Goal: Task Accomplishment & Management: Manage account settings

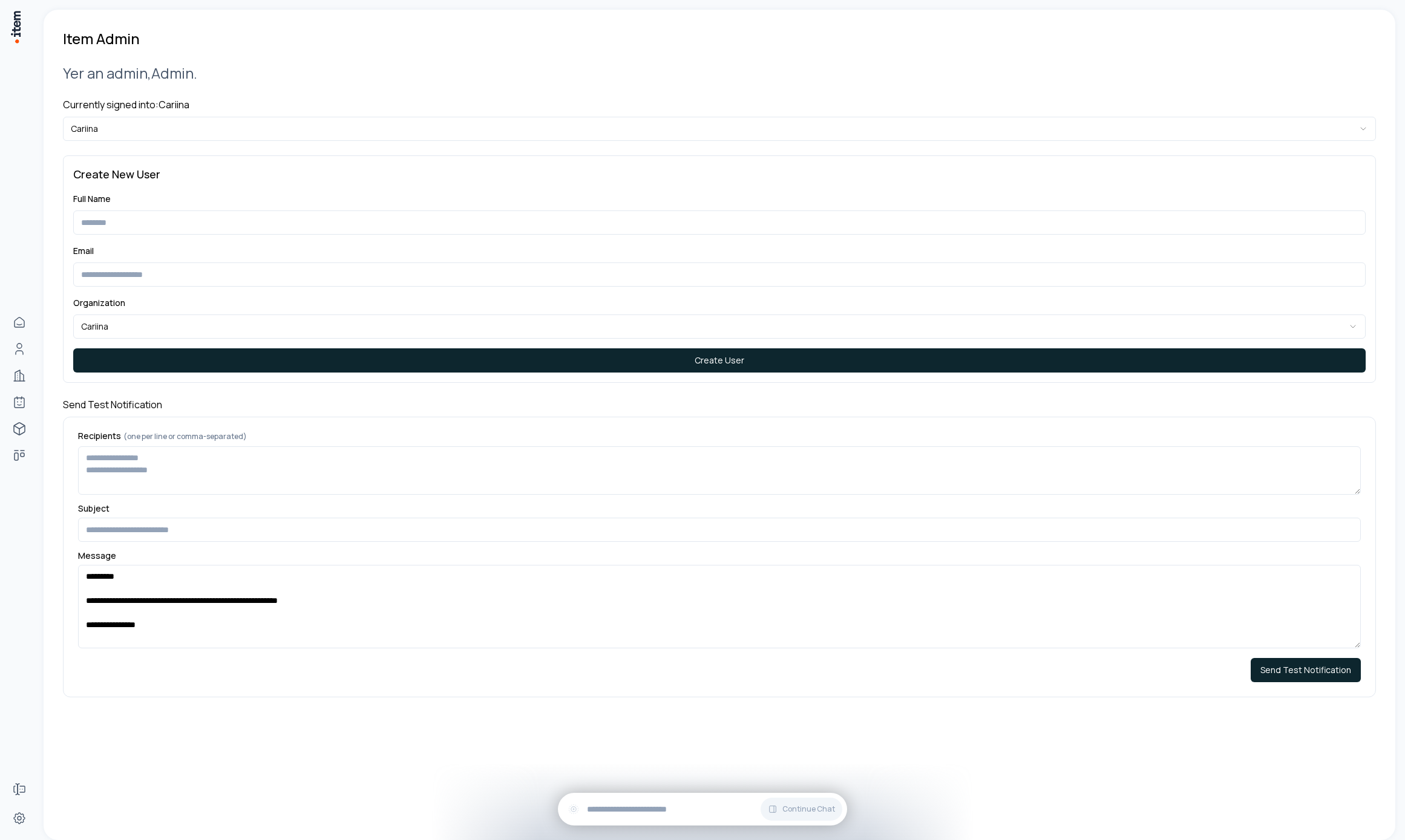
click at [201, 108] on h4 "Currently signed into: Cariina" at bounding box center [720, 104] width 1313 height 14
click at [204, 122] on html "**********" at bounding box center [702, 420] width 1405 height 840
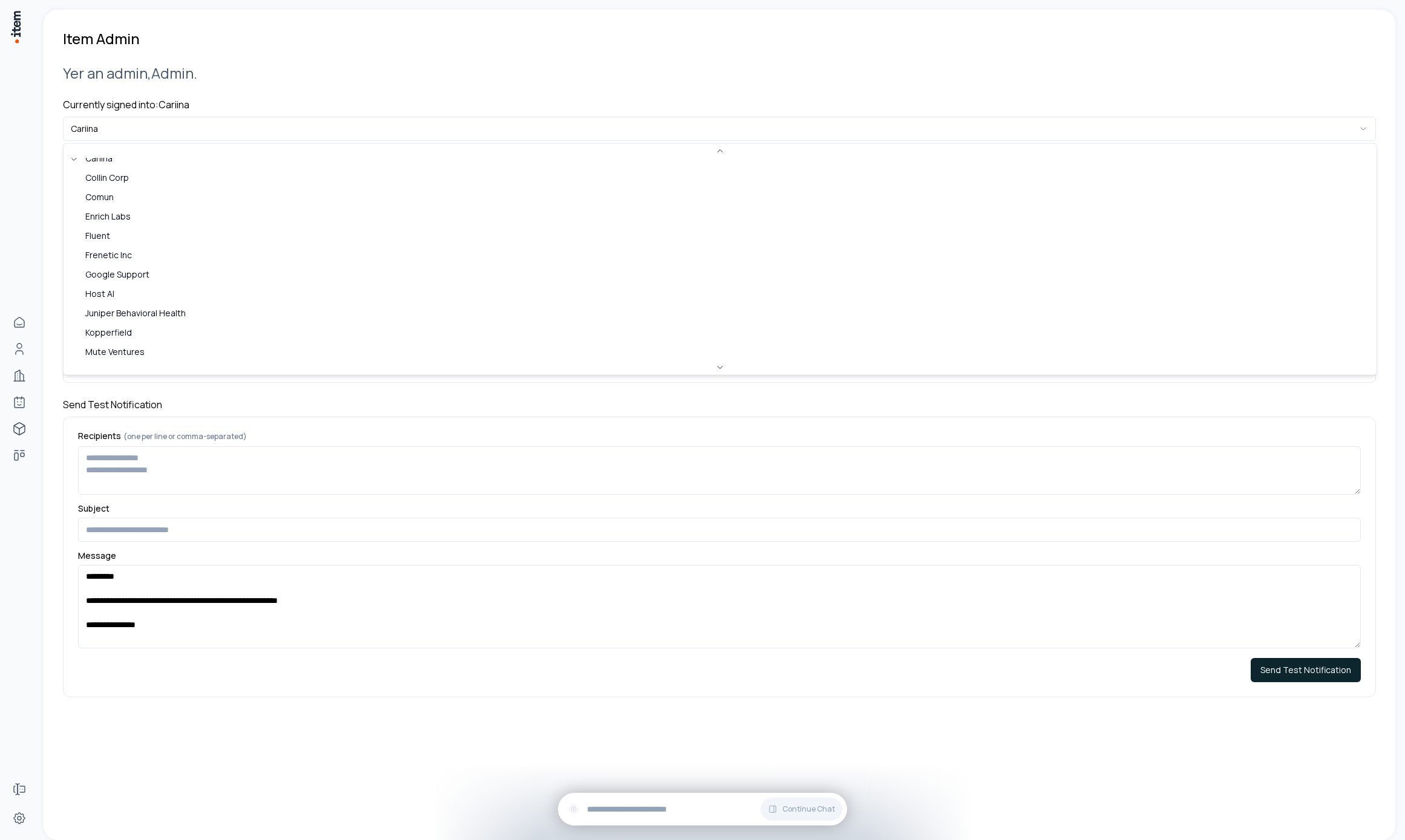
scroll to position [313, 0]
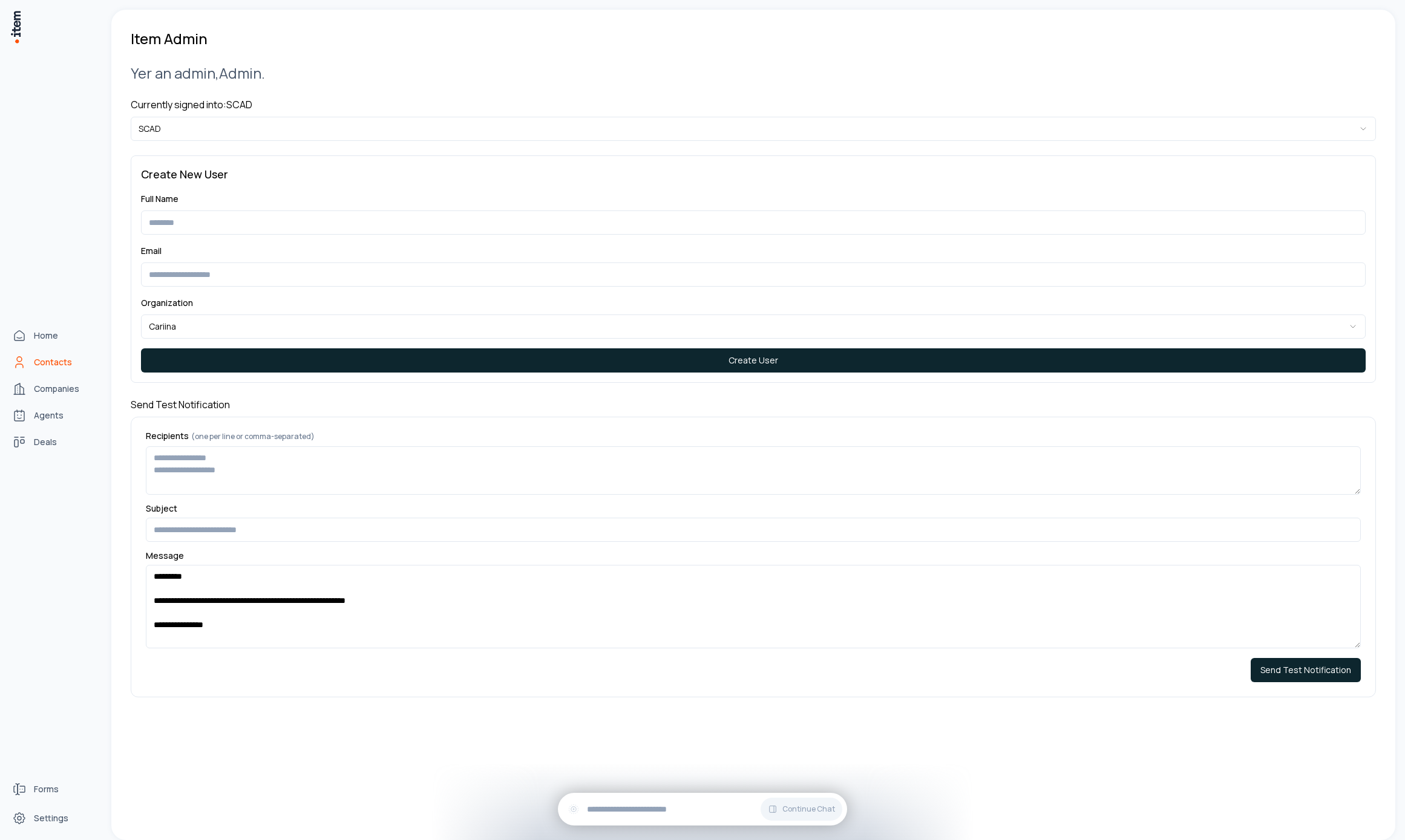
click at [45, 364] on span "Contacts" at bounding box center [53, 362] width 38 height 12
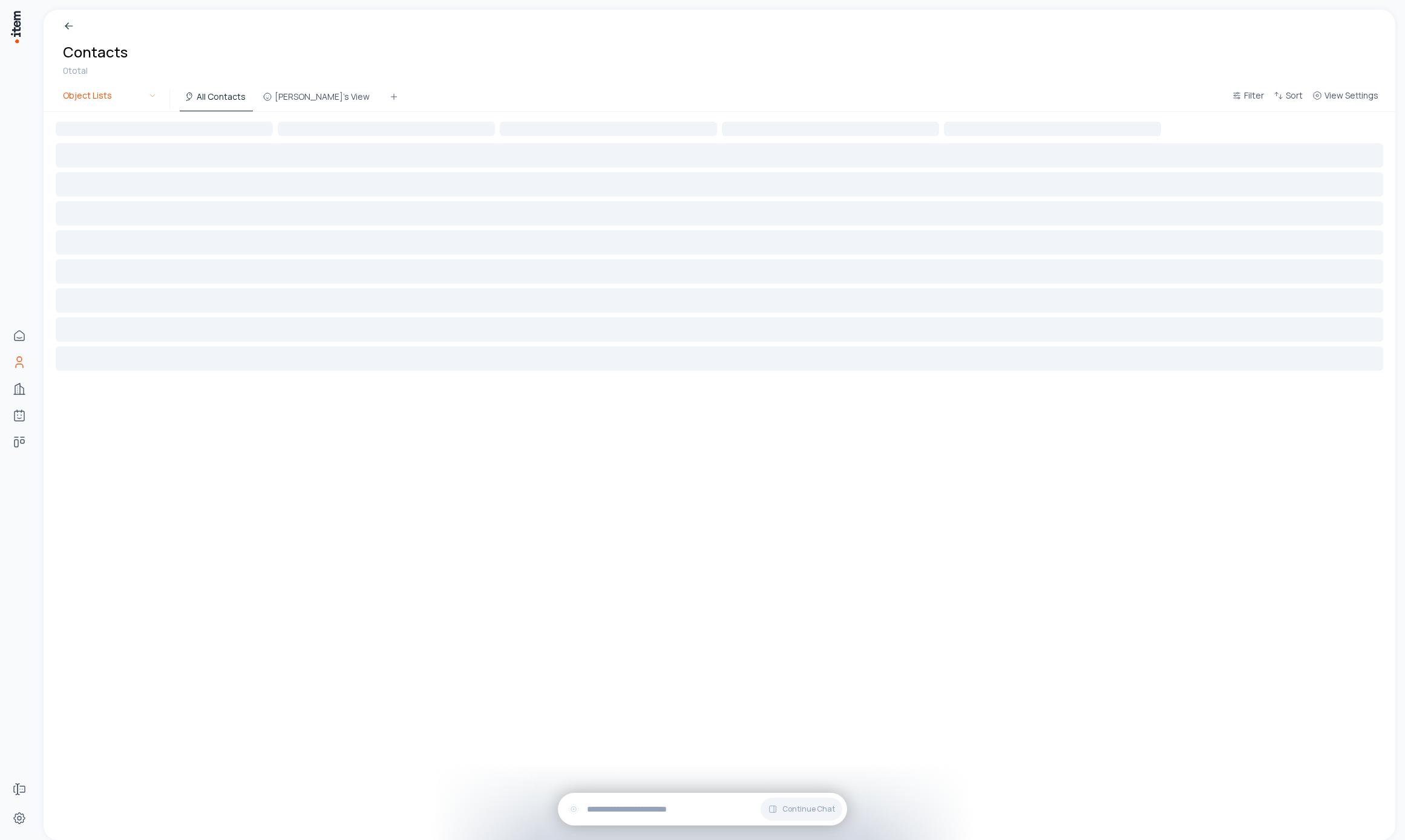
click at [134, 99] on html "Home Contacts Companies Agents Deals Forms Settings Breadcrumb Contacts 0 total…" at bounding box center [702, 420] width 1405 height 840
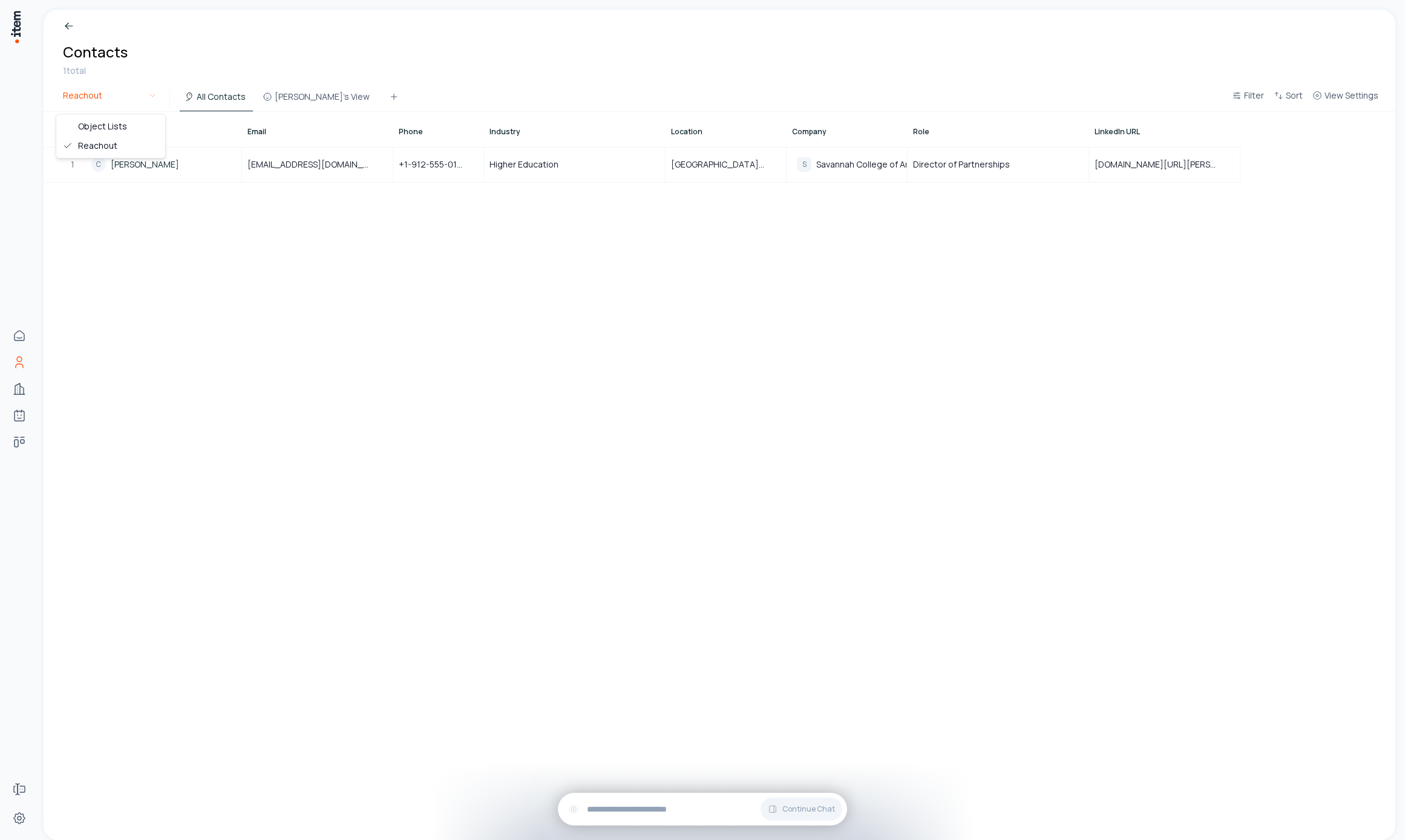
click at [97, 107] on html "Home Contacts Companies Agents Deals Forms Settings Breadcrumb Contacts 1 total…" at bounding box center [702, 420] width 1405 height 840
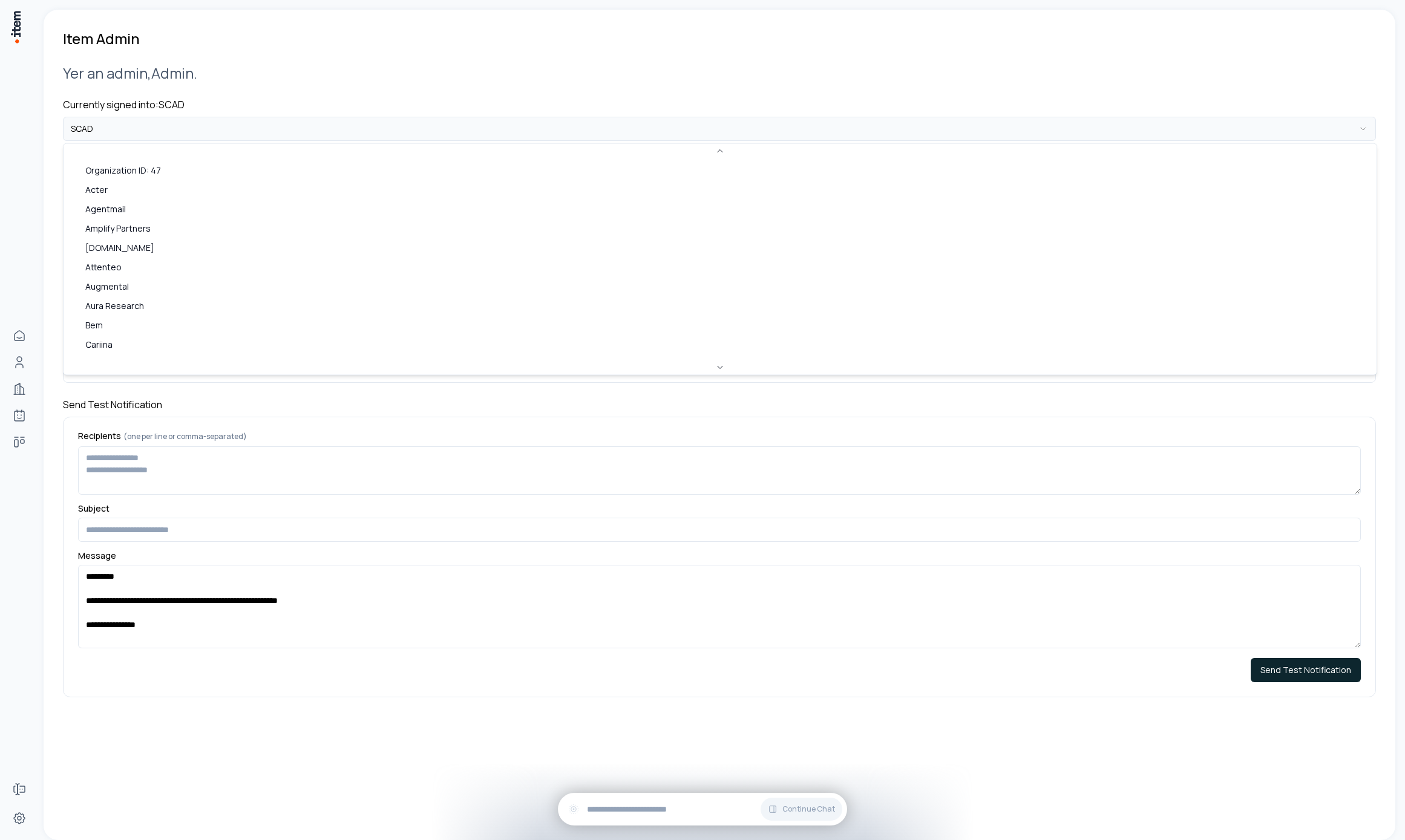
click at [191, 133] on html "**********" at bounding box center [702, 420] width 1405 height 840
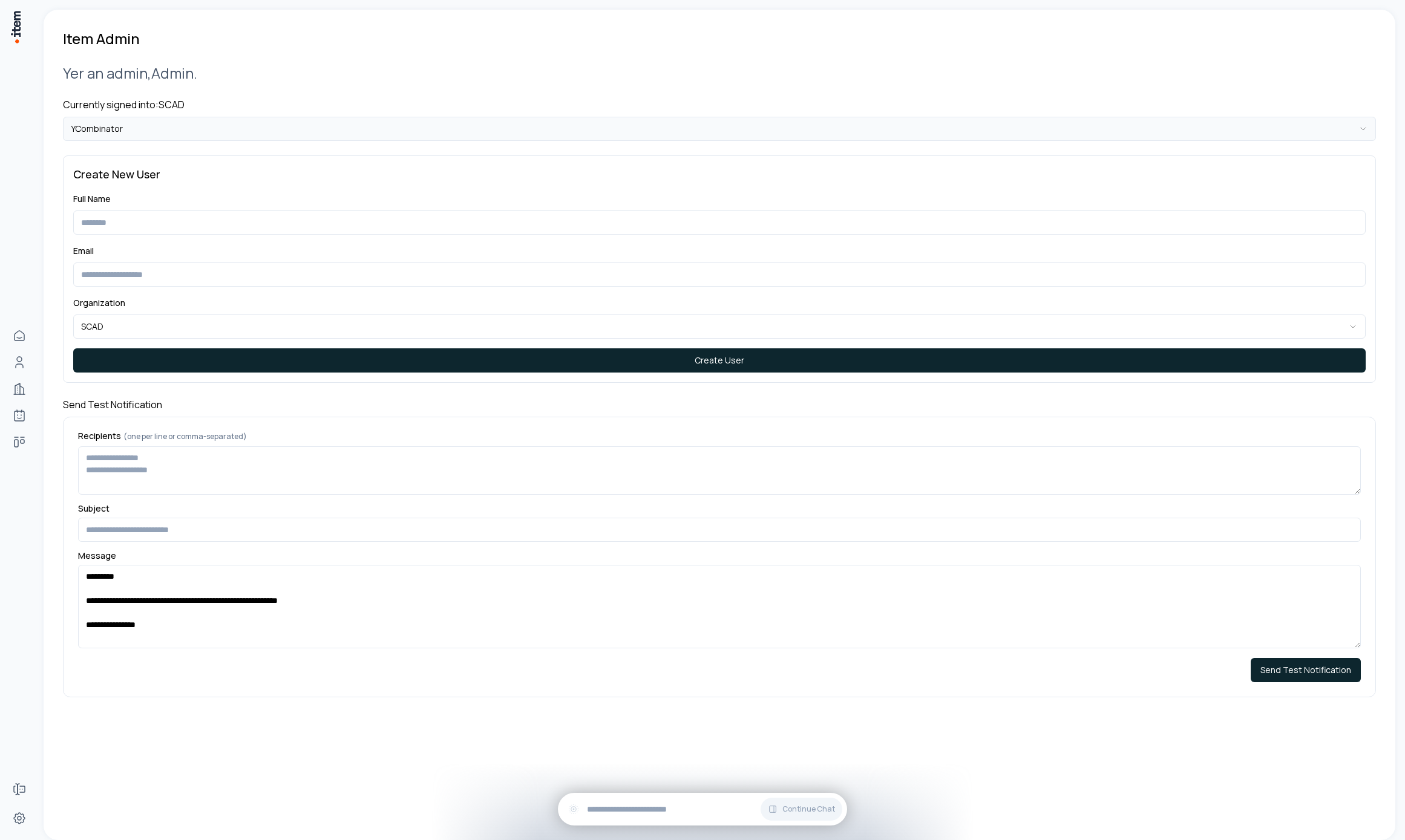
click at [136, 131] on html "**********" at bounding box center [702, 420] width 1405 height 840
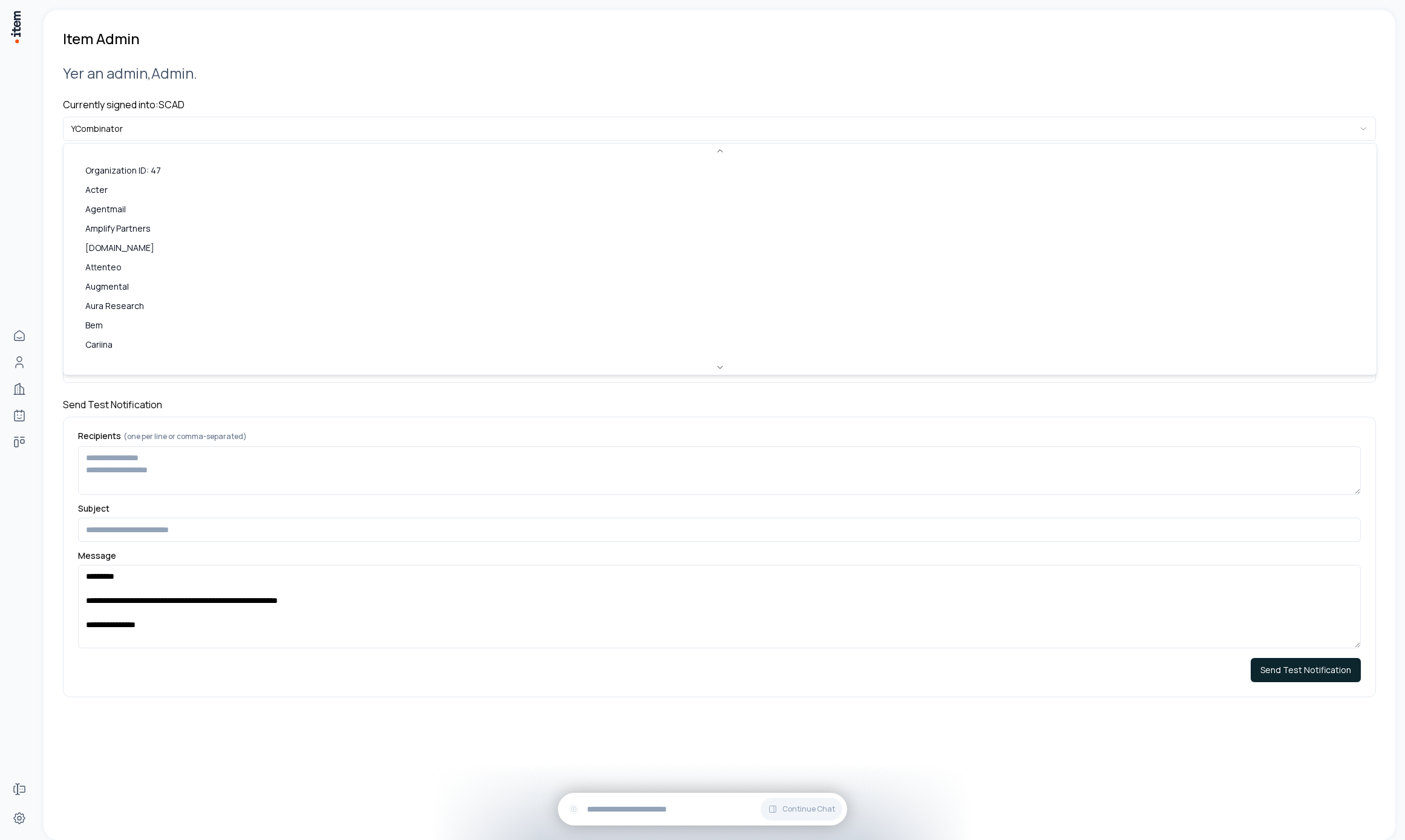
scroll to position [420, 0]
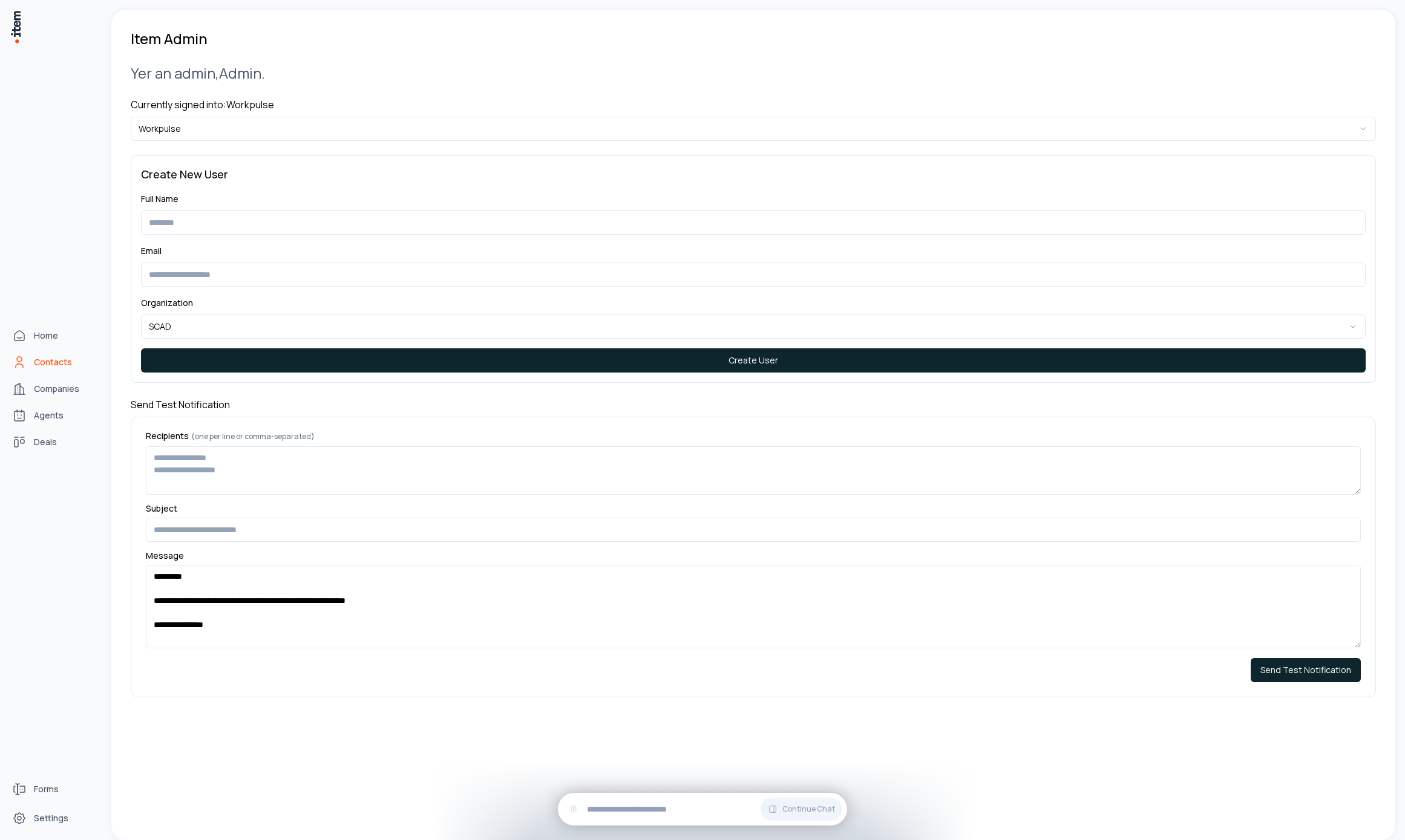
click at [45, 352] on link "Contacts" at bounding box center [54, 362] width 92 height 24
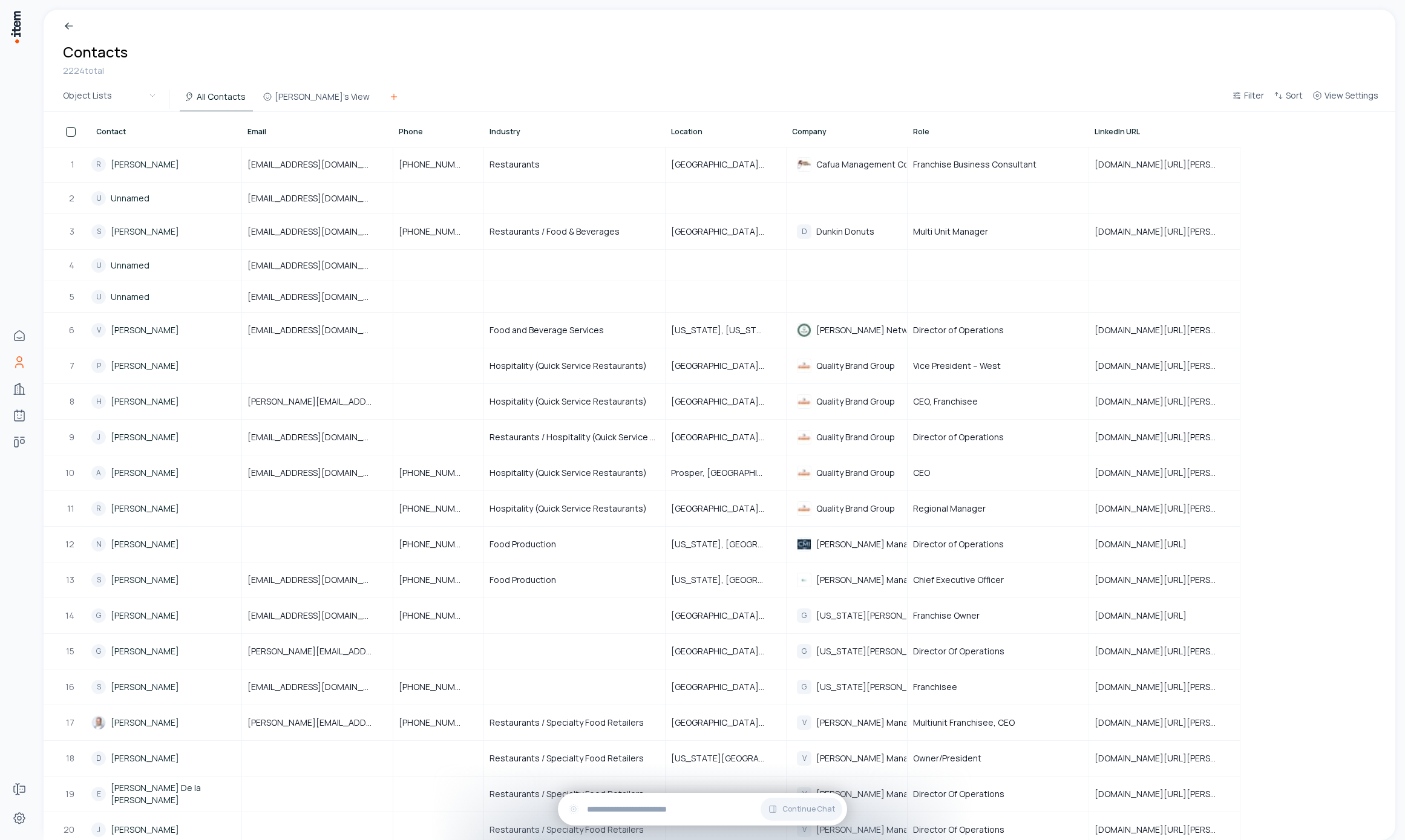
click at [389, 95] on icon at bounding box center [393, 97] width 10 height 10
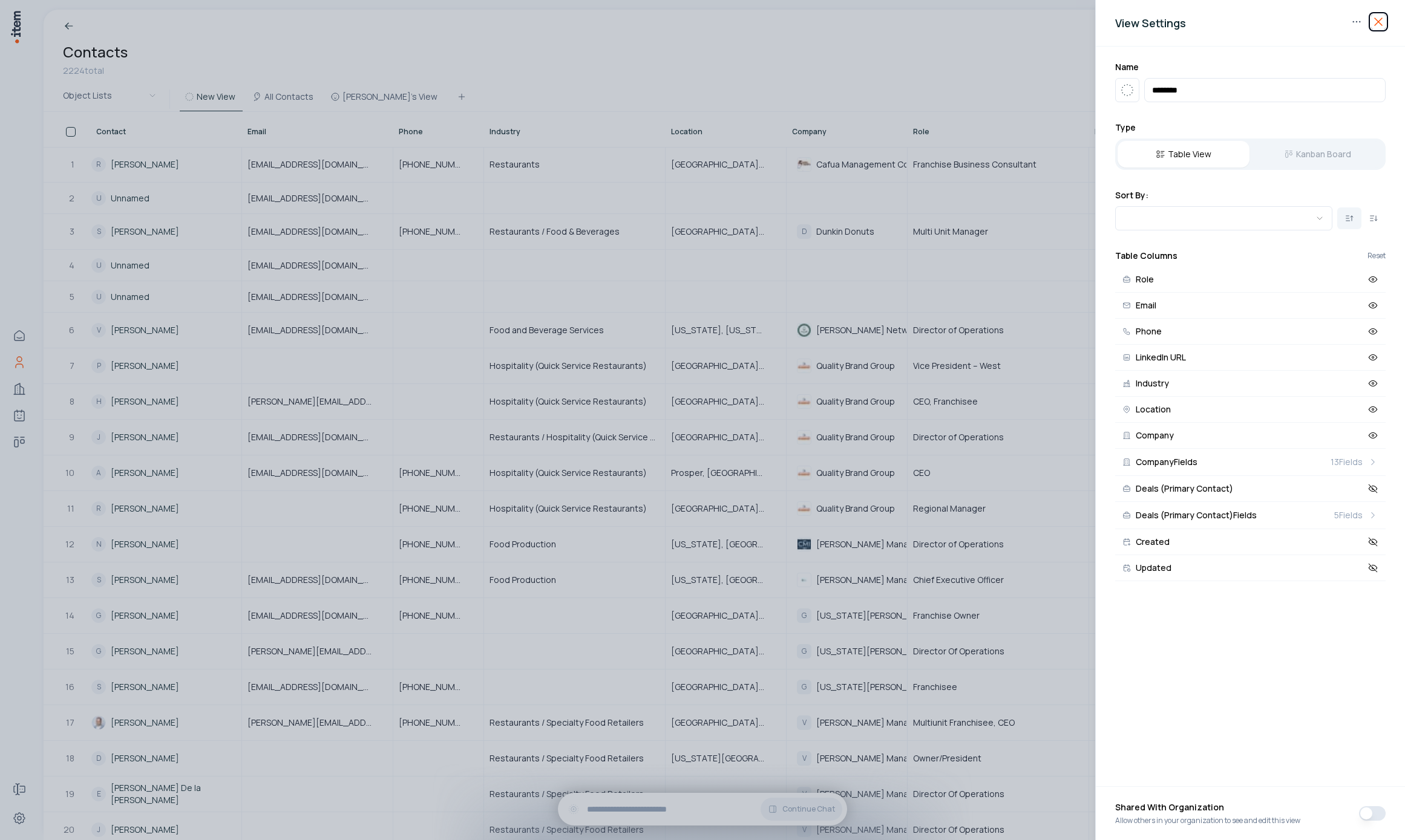
click at [1378, 19] on icon "button" at bounding box center [1377, 21] width 14 height 14
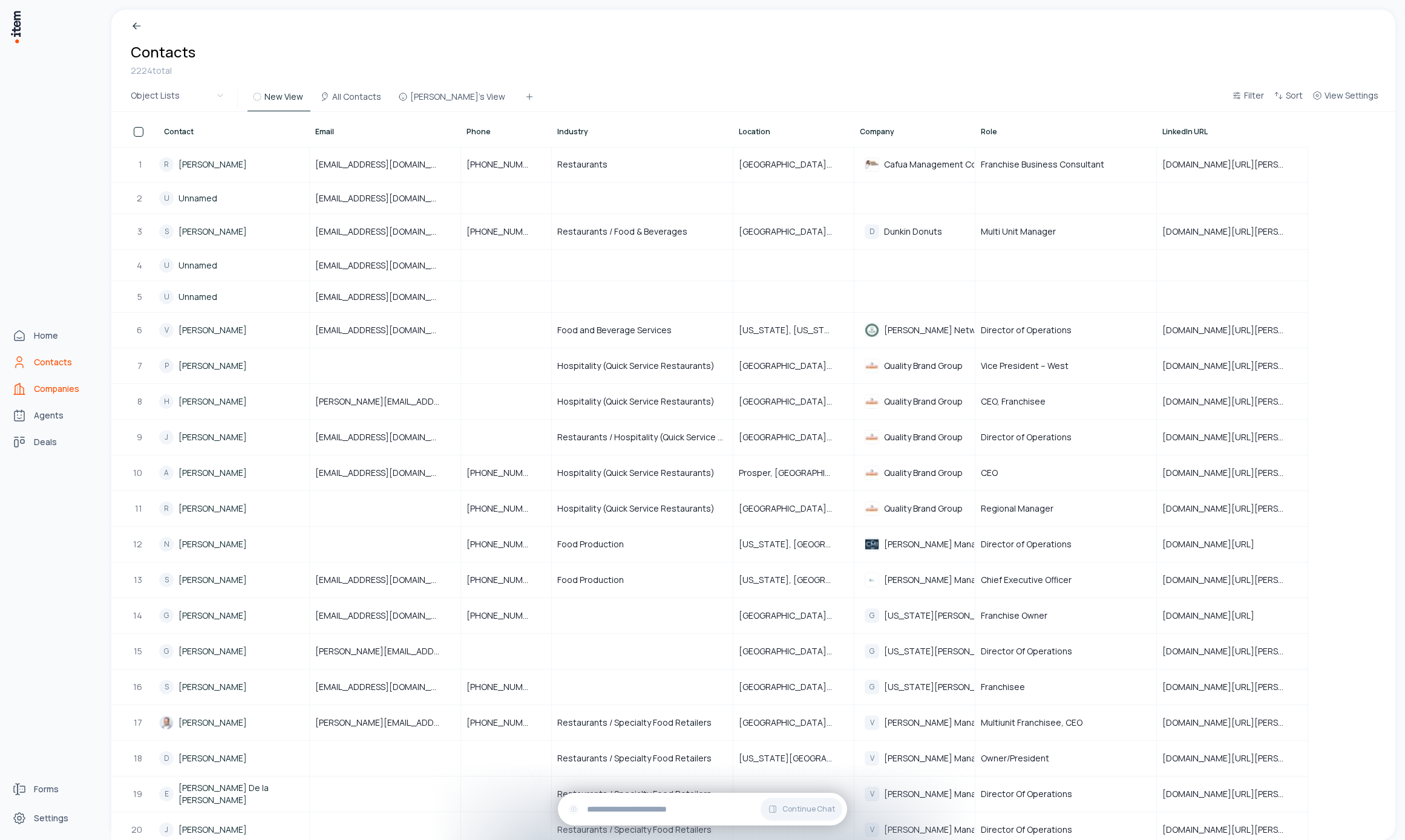
click at [30, 387] on link "Companies" at bounding box center [54, 388] width 92 height 24
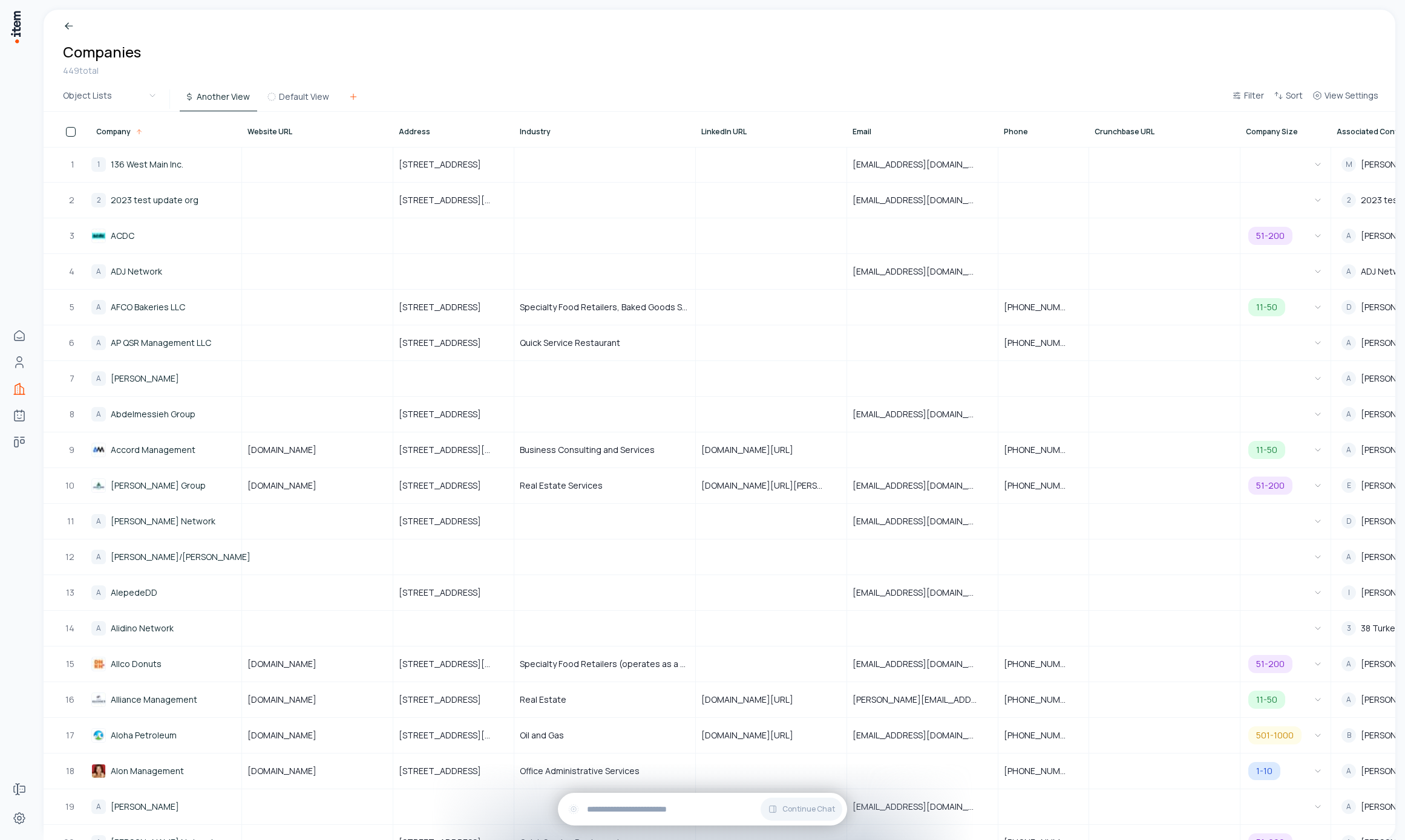
click at [351, 99] on icon at bounding box center [353, 97] width 10 height 10
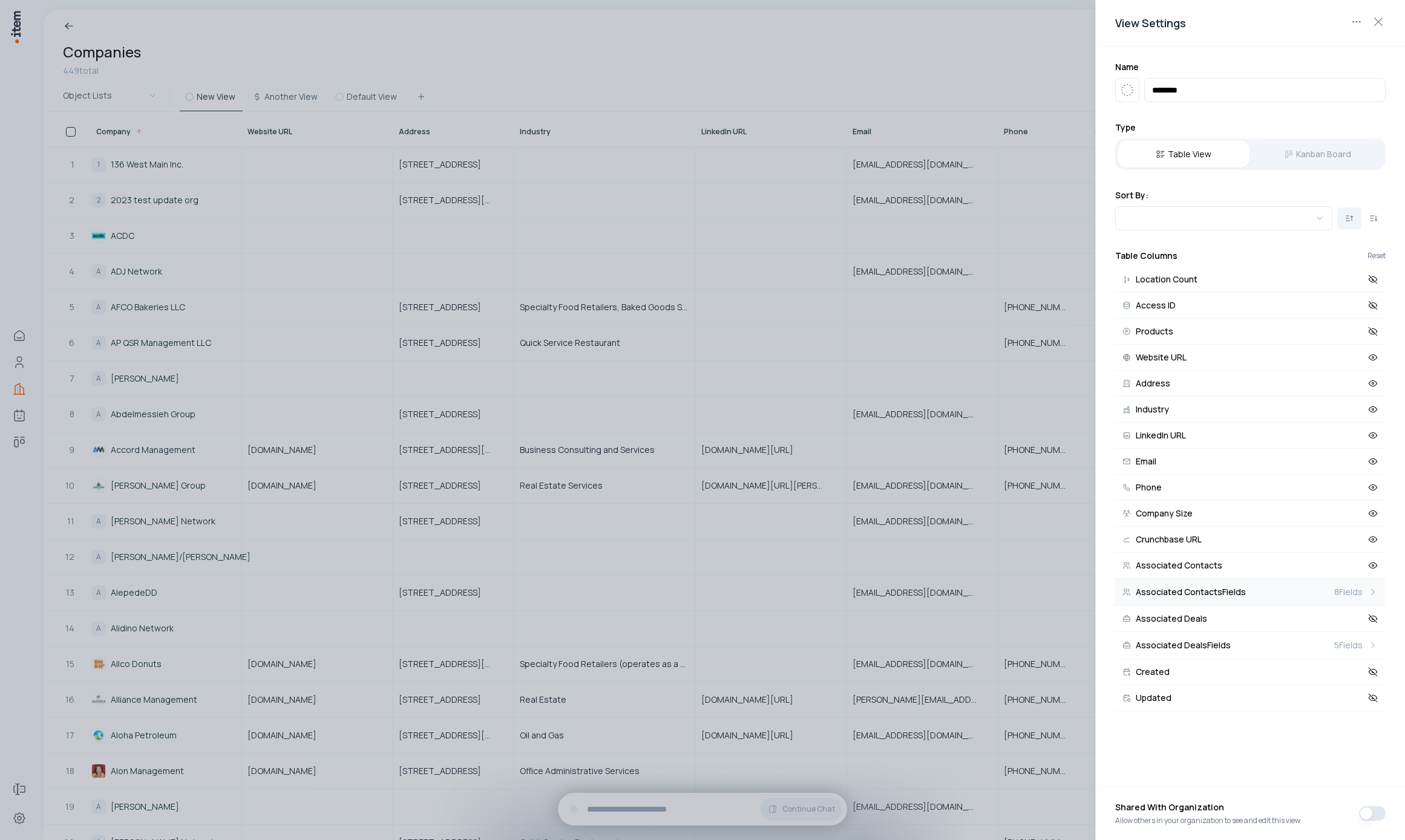
click at [1209, 599] on button "Associated Contacts Fields 8 Fields" at bounding box center [1250, 592] width 271 height 27
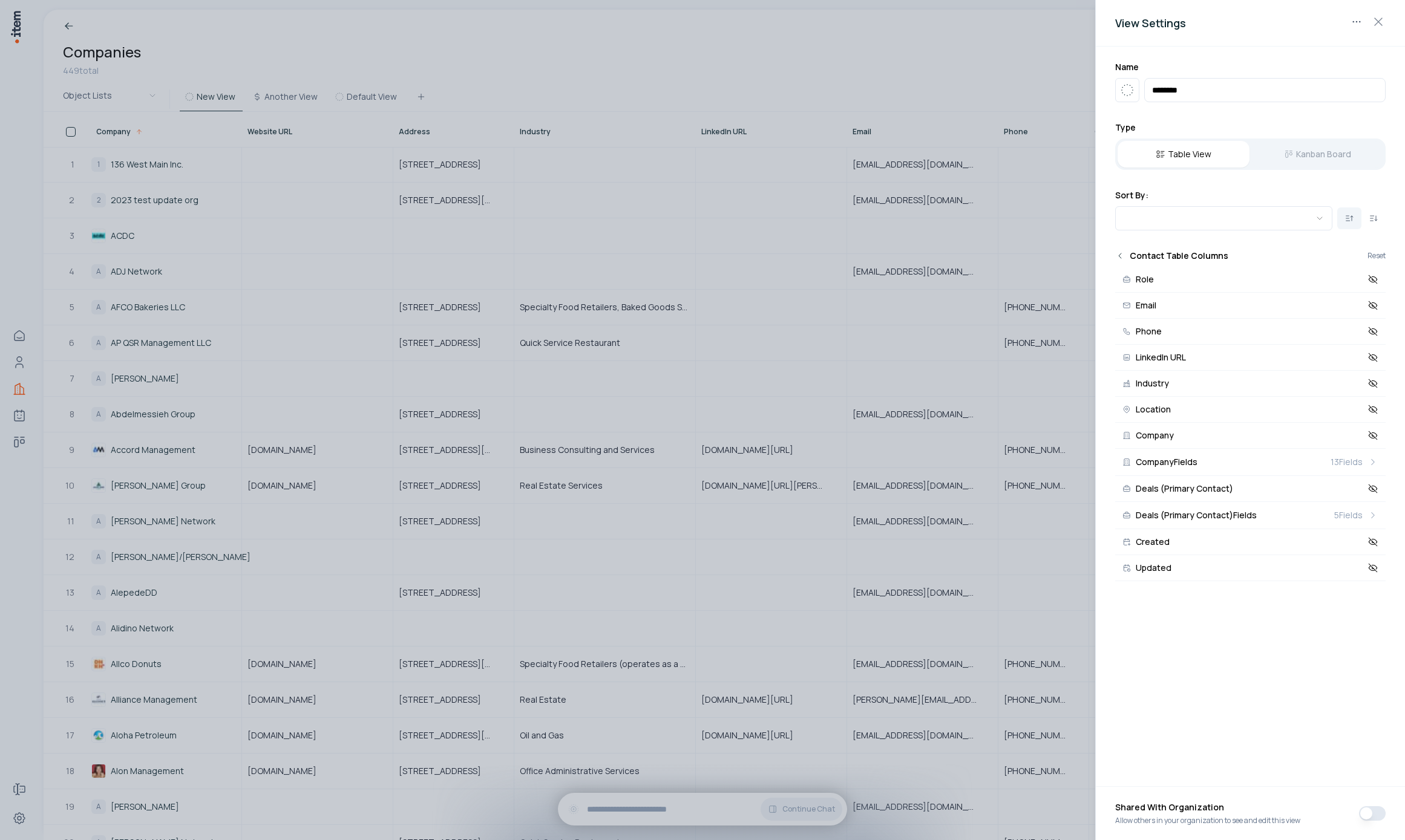
click at [1119, 255] on icon "Back" at bounding box center [1120, 255] width 10 height 10
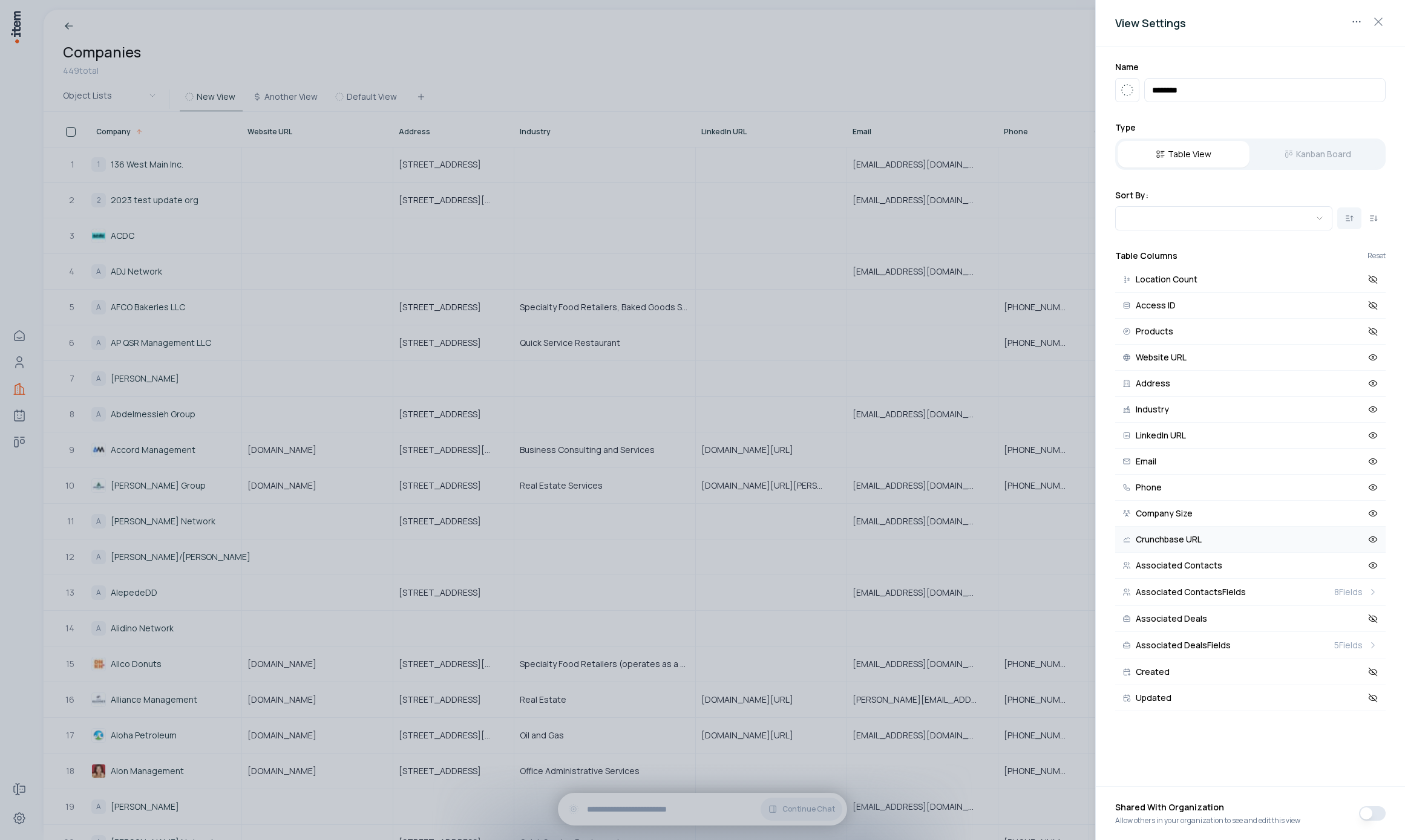
click at [1195, 543] on span "Crunchbase URL" at bounding box center [1168, 539] width 66 height 9
click at [1170, 432] on span "LinkedIn URL" at bounding box center [1160, 435] width 50 height 9
click at [686, 73] on div at bounding box center [702, 420] width 1405 height 840
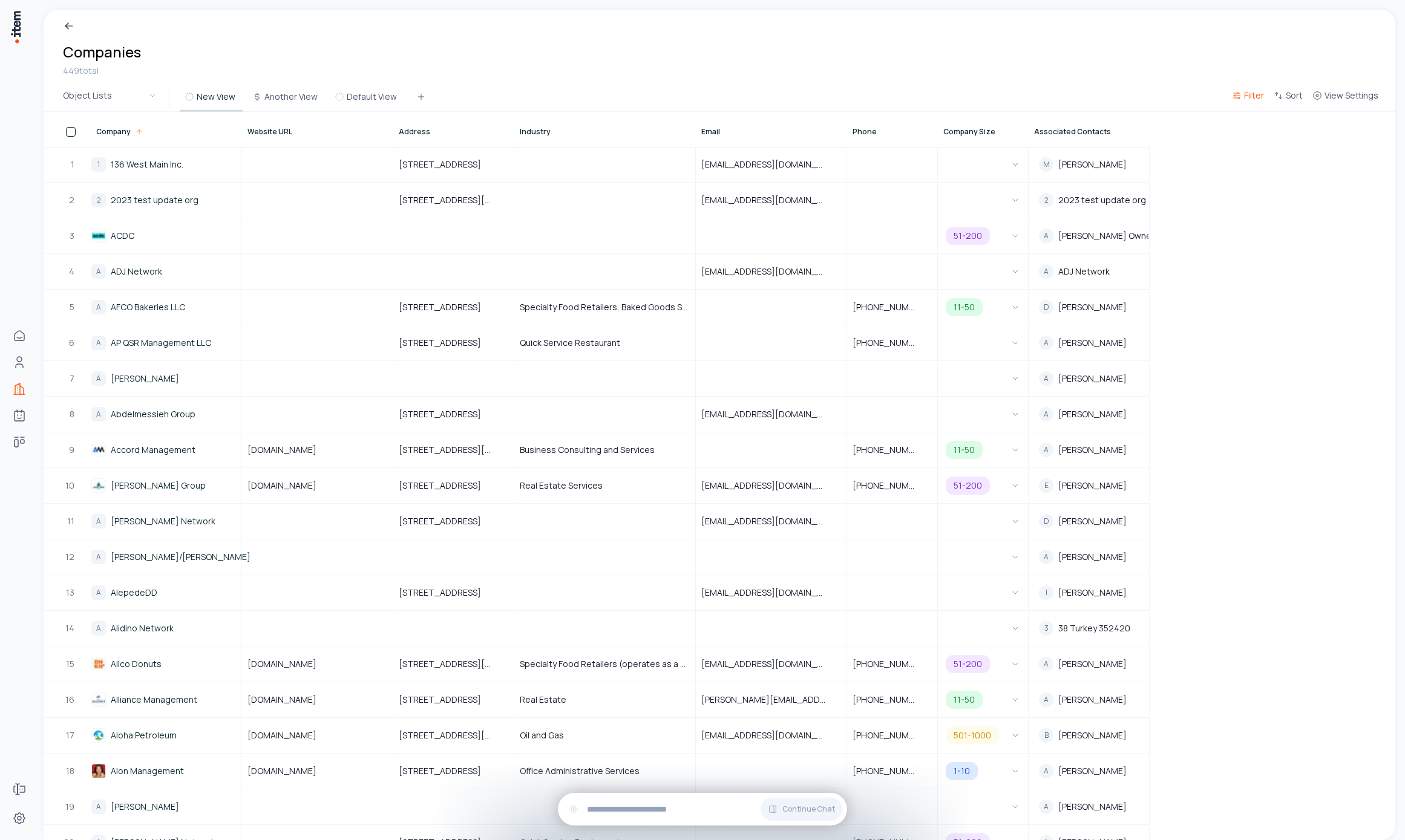
click at [1254, 98] on span "Filter" at bounding box center [1253, 96] width 20 height 12
click at [993, 155] on button "Add filter" at bounding box center [1100, 158] width 318 height 22
click at [994, 162] on button "Website URL" at bounding box center [1001, 157] width 121 height 19
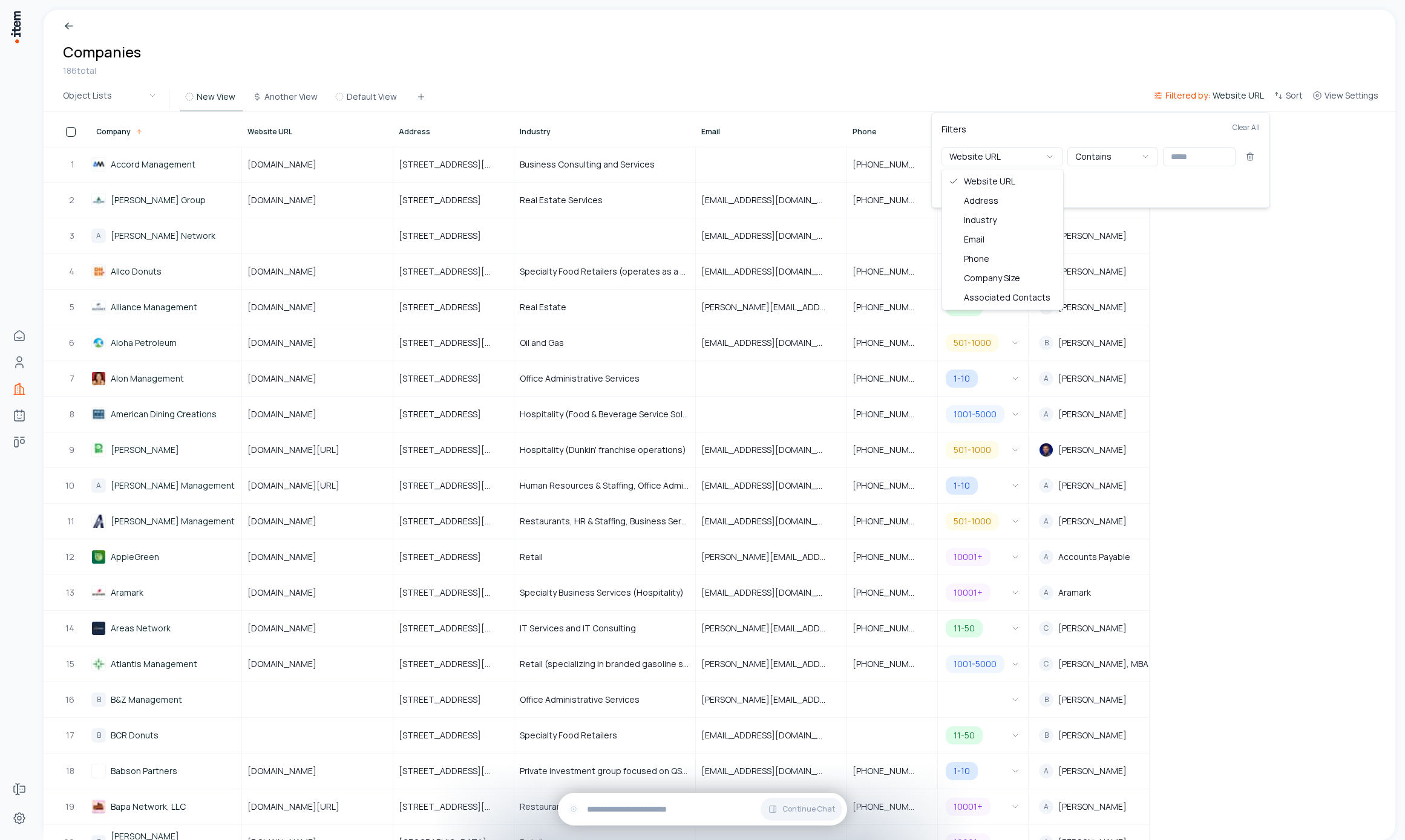
click at [1005, 132] on div "Filters Clear All" at bounding box center [1100, 134] width 318 height 24
click at [1245, 160] on icon at bounding box center [1250, 157] width 10 height 10
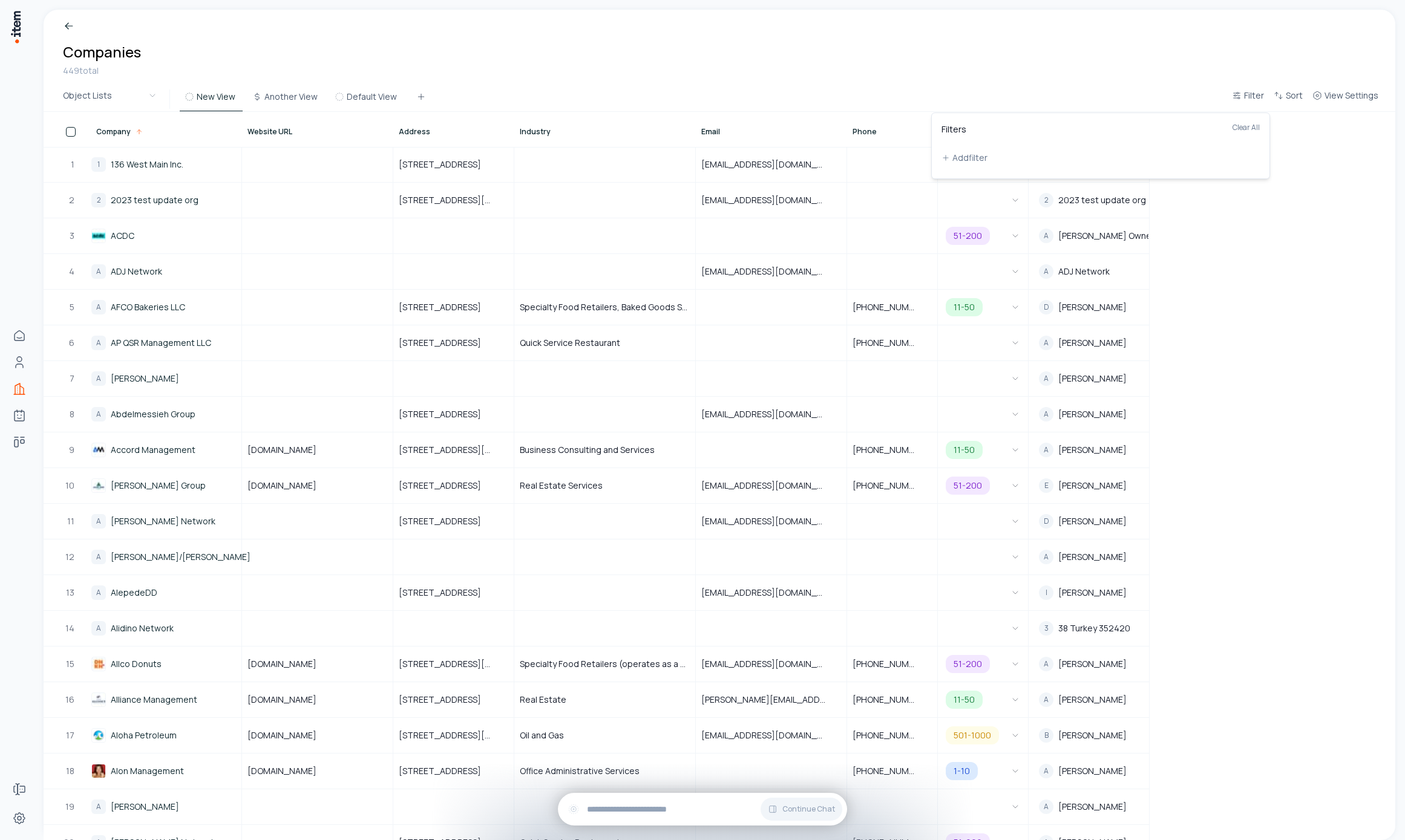
click at [1104, 54] on html "Home Contacts Companies Agents Deals Forms Settings Breadcrumb Companies 449 to…" at bounding box center [702, 420] width 1405 height 840
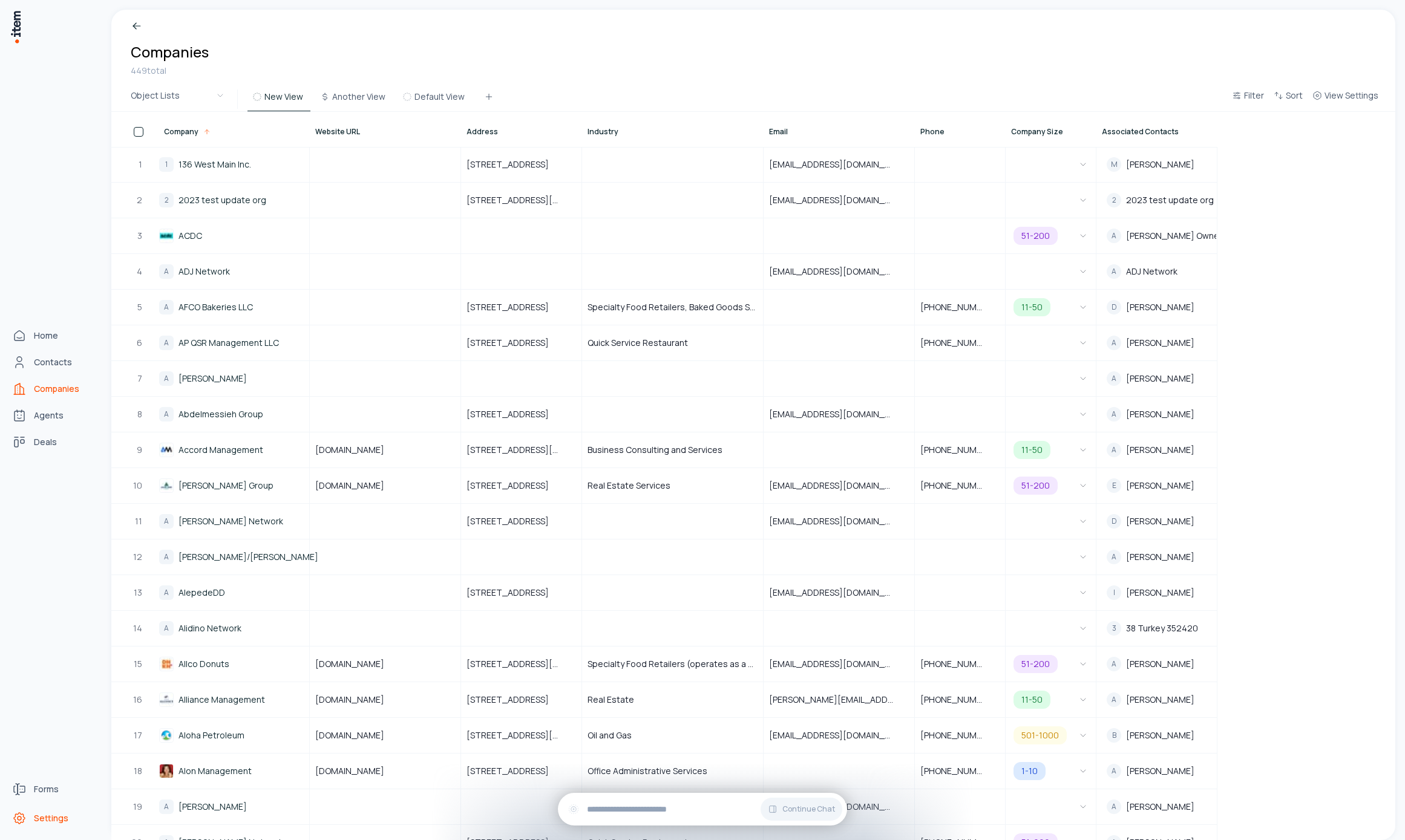
click at [36, 814] on span "Settings" at bounding box center [51, 818] width 34 height 12
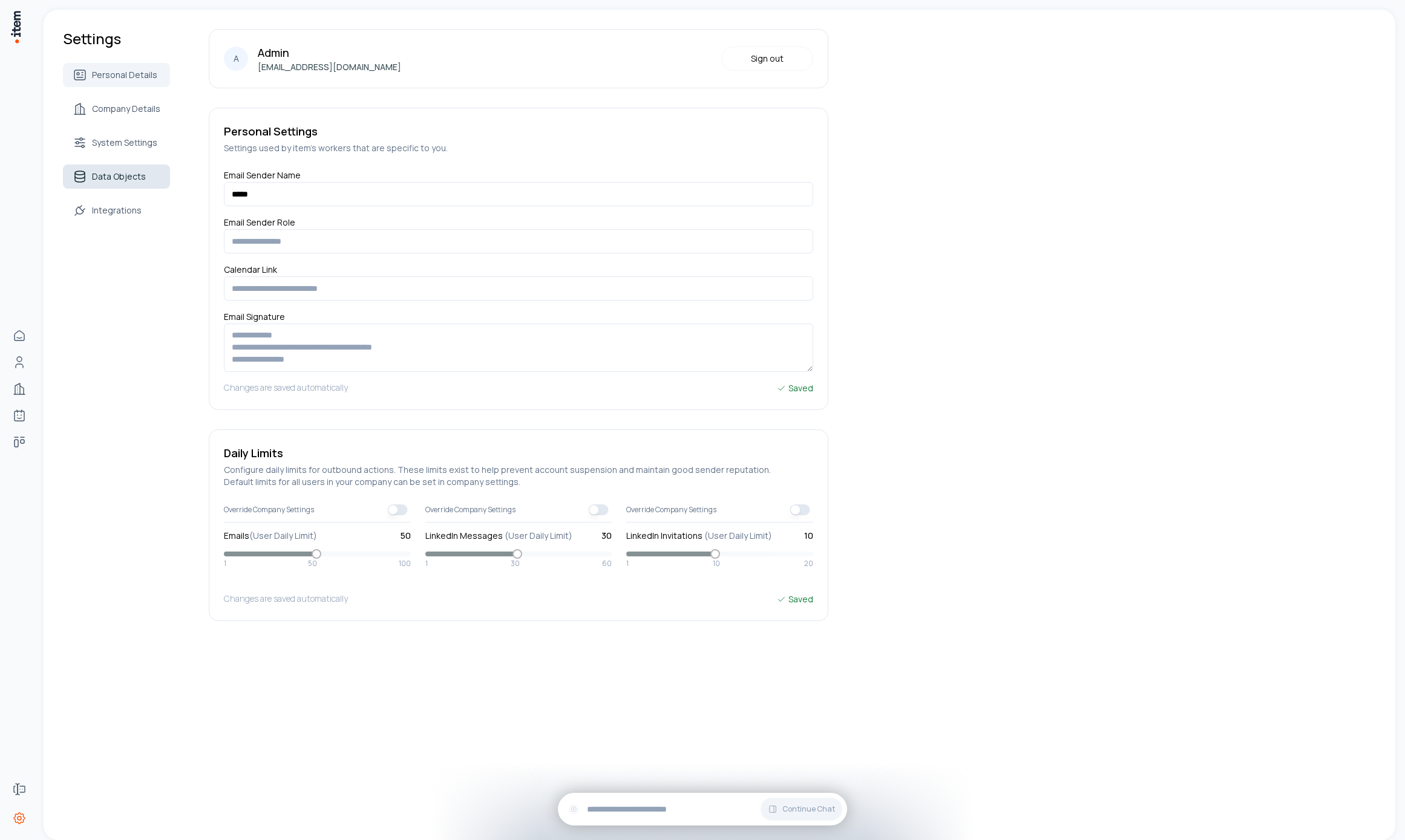
click at [122, 187] on link "Data Objects" at bounding box center [117, 176] width 107 height 24
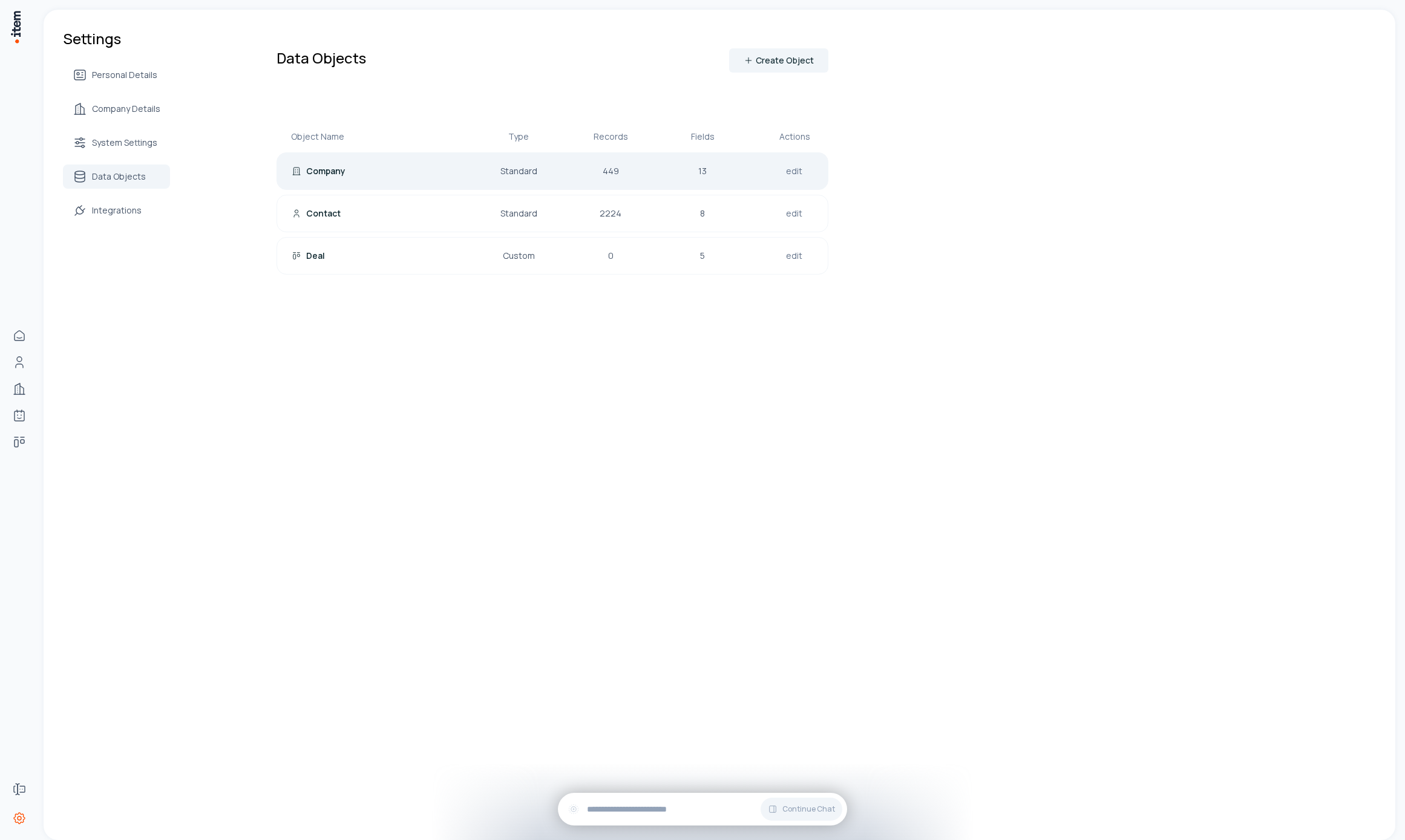
click at [327, 171] on p "Company" at bounding box center [325, 171] width 39 height 12
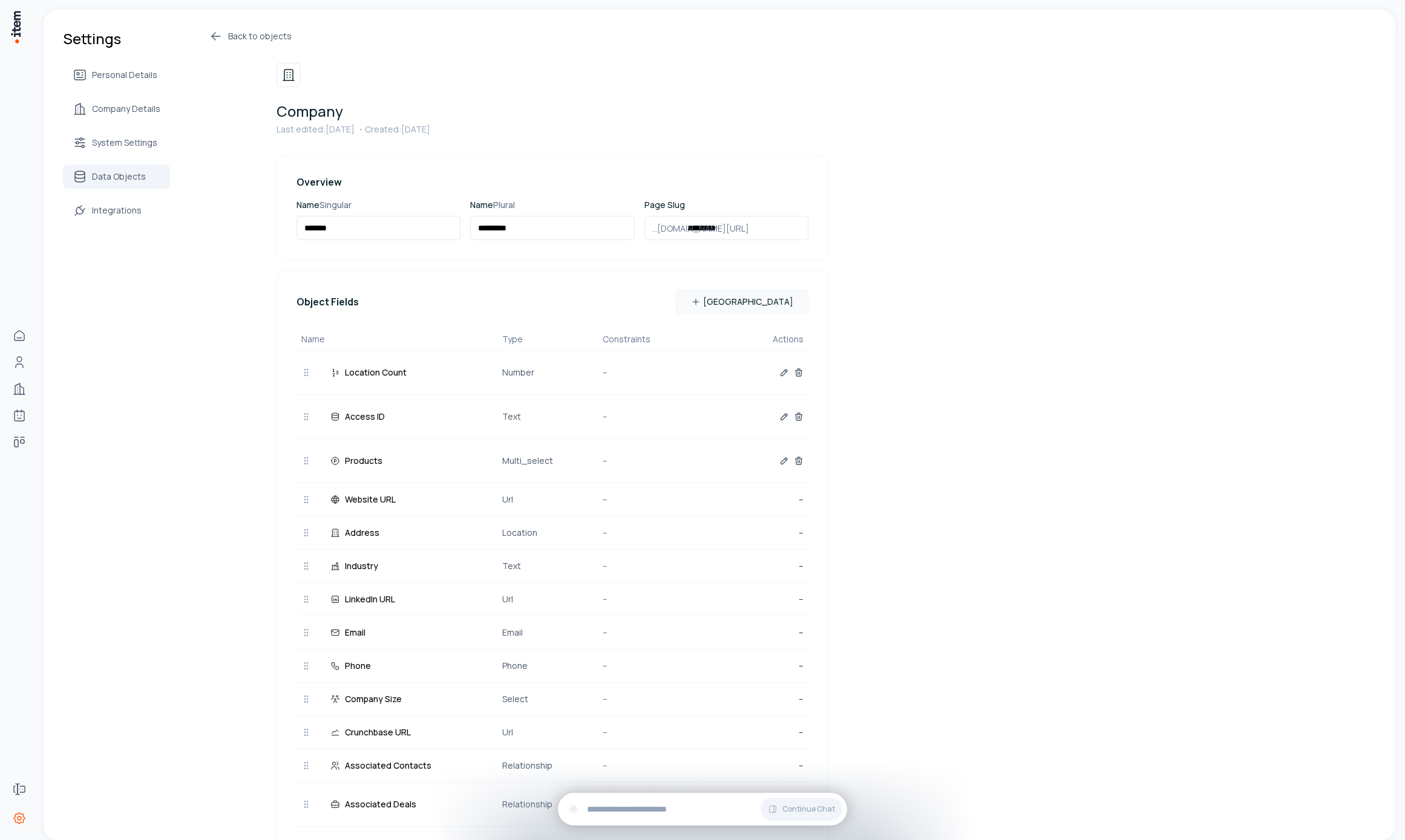
scroll to position [145, 0]
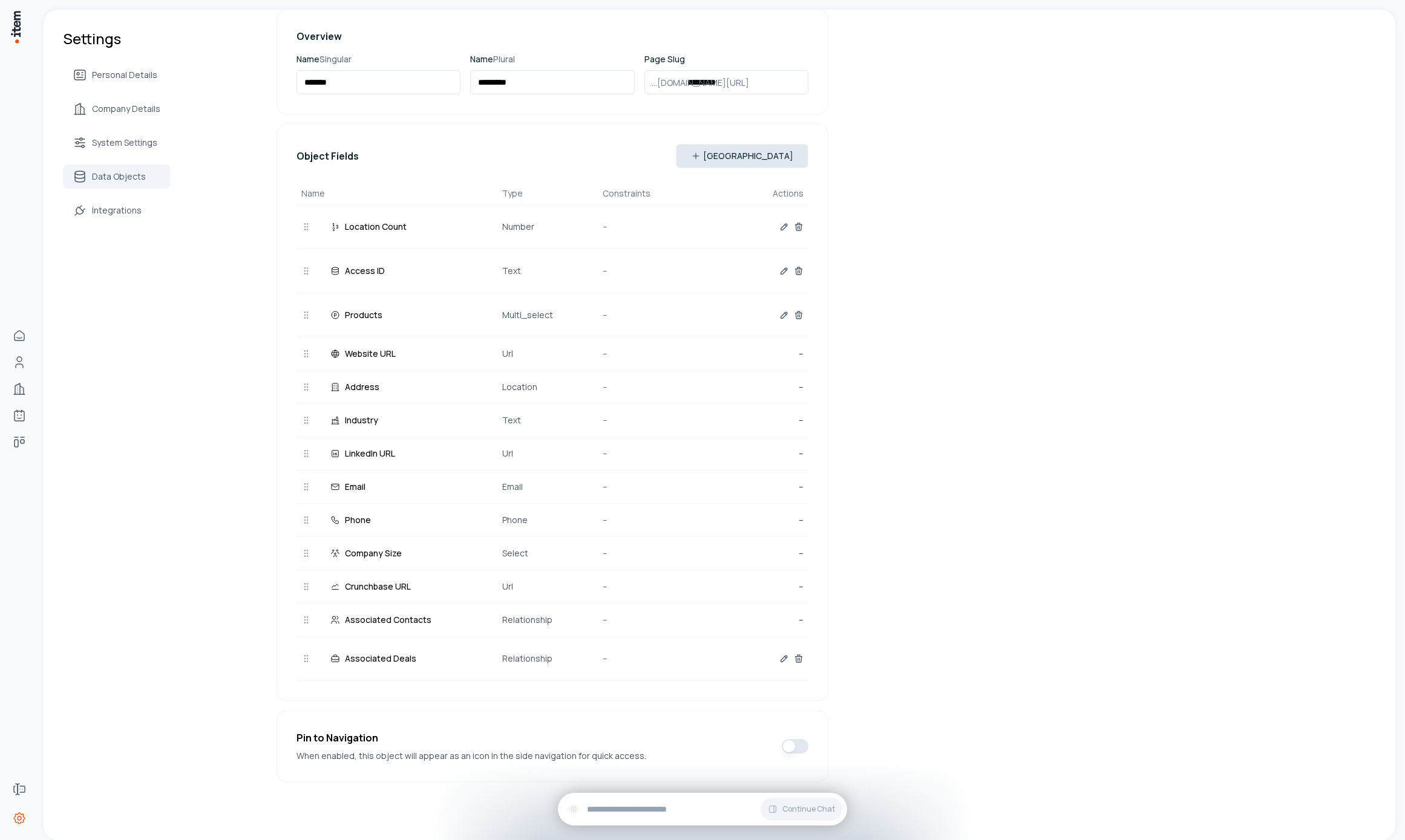
click at [792, 154] on button "New Field" at bounding box center [742, 155] width 132 height 24
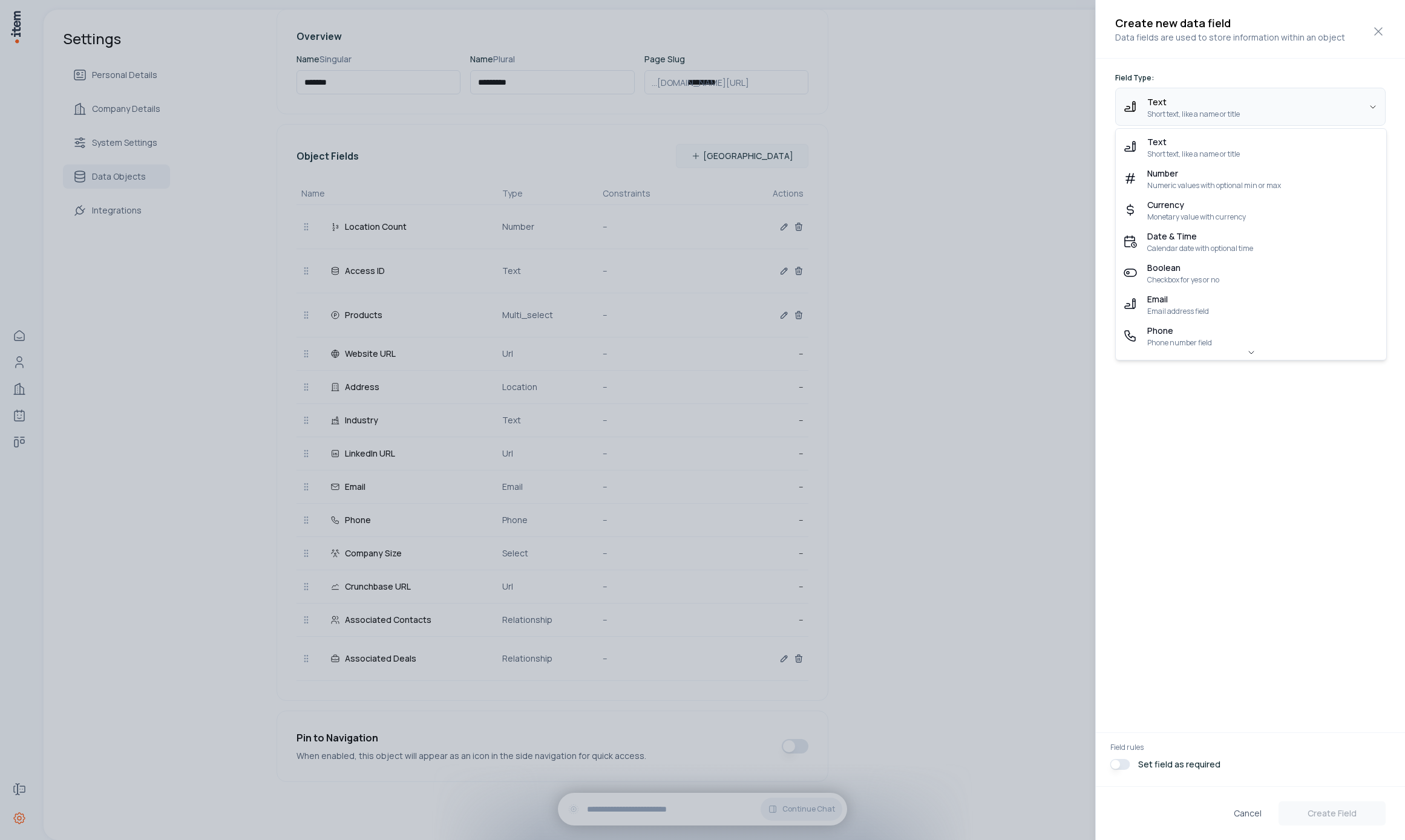
click at [1215, 108] on body "Home Contacts Companies Agents Deals Forms Settings Settings Personal Details C…" at bounding box center [702, 420] width 1405 height 840
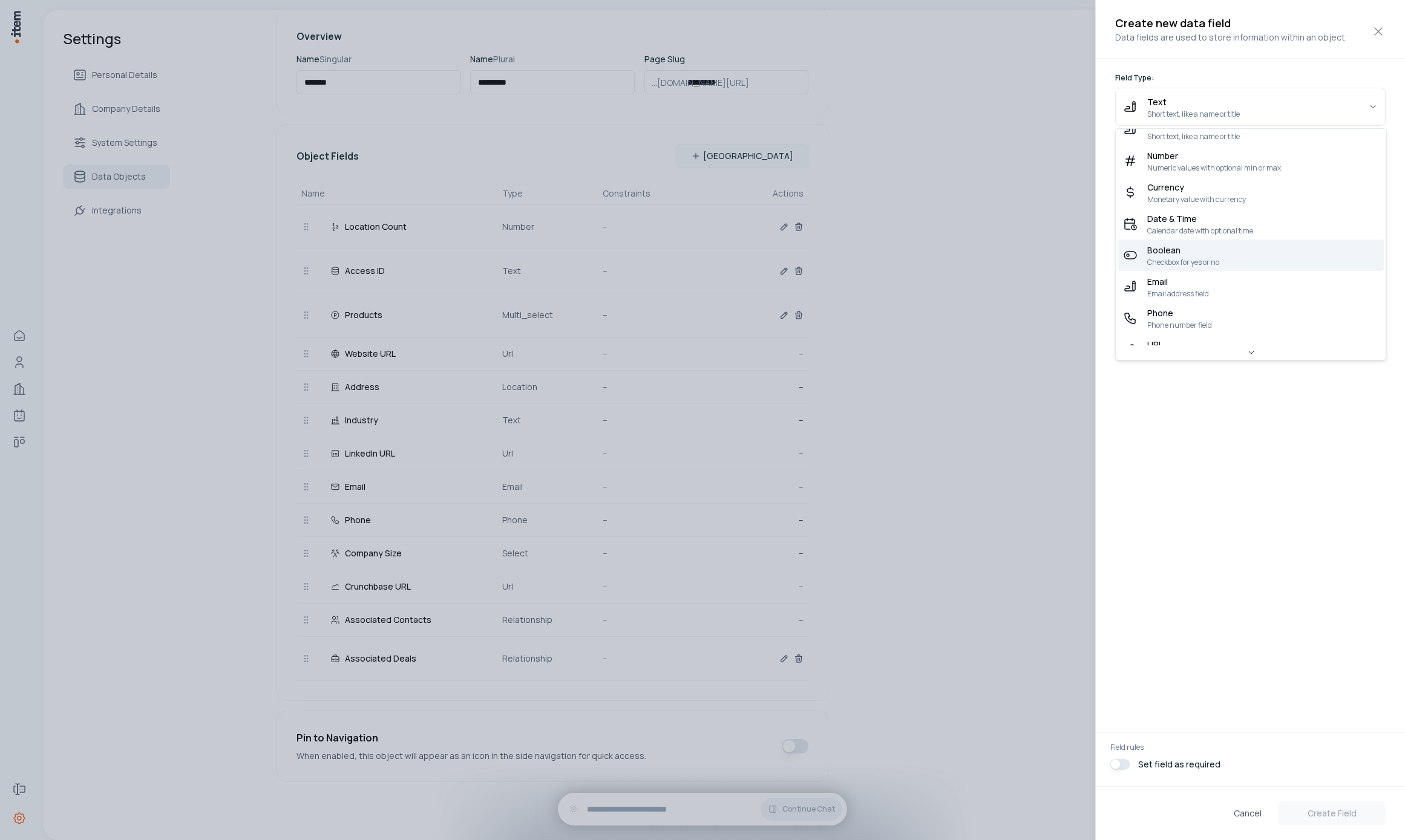
scroll to position [0, 0]
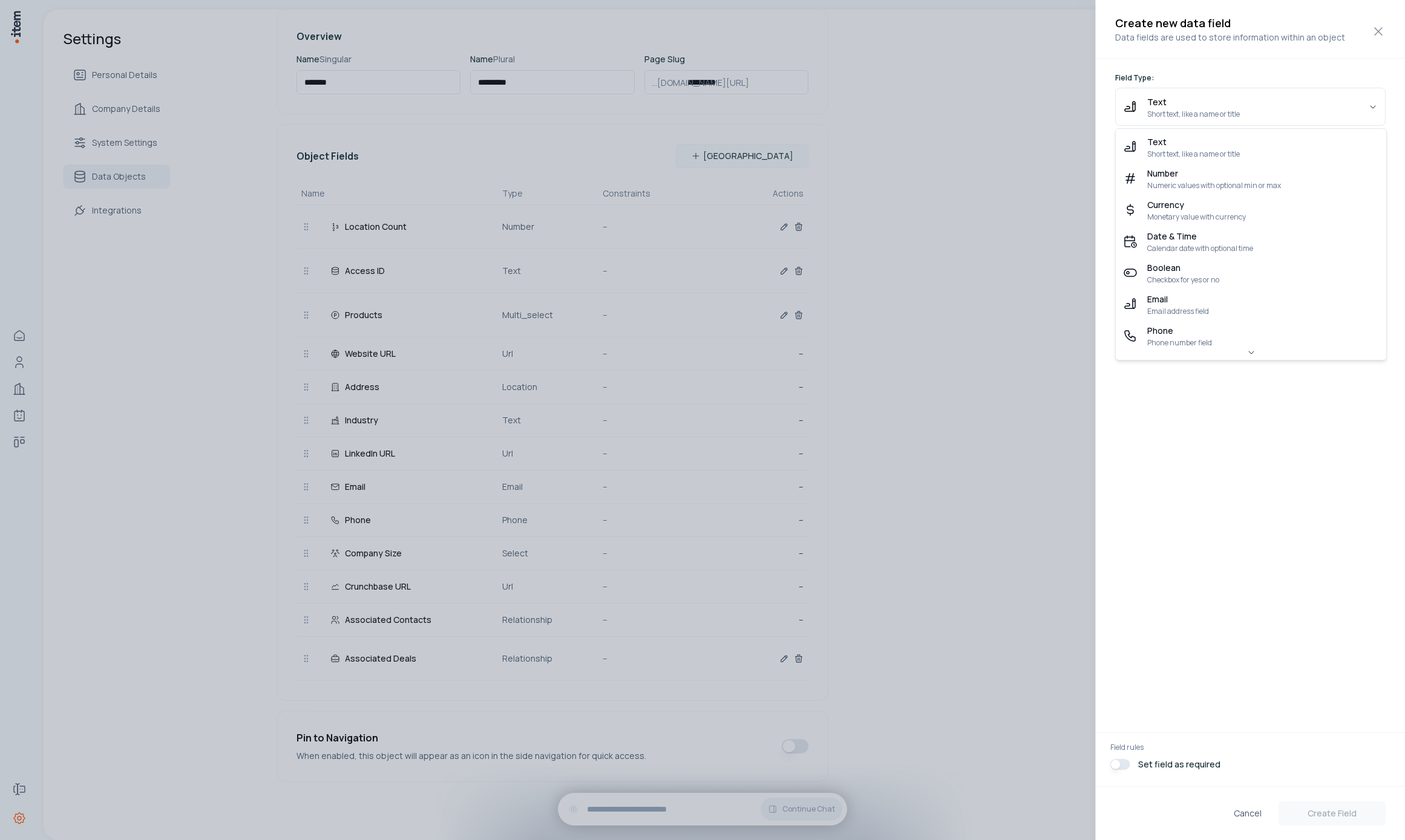
click at [1014, 506] on div at bounding box center [702, 420] width 1405 height 840
click at [925, 464] on div at bounding box center [702, 420] width 1405 height 840
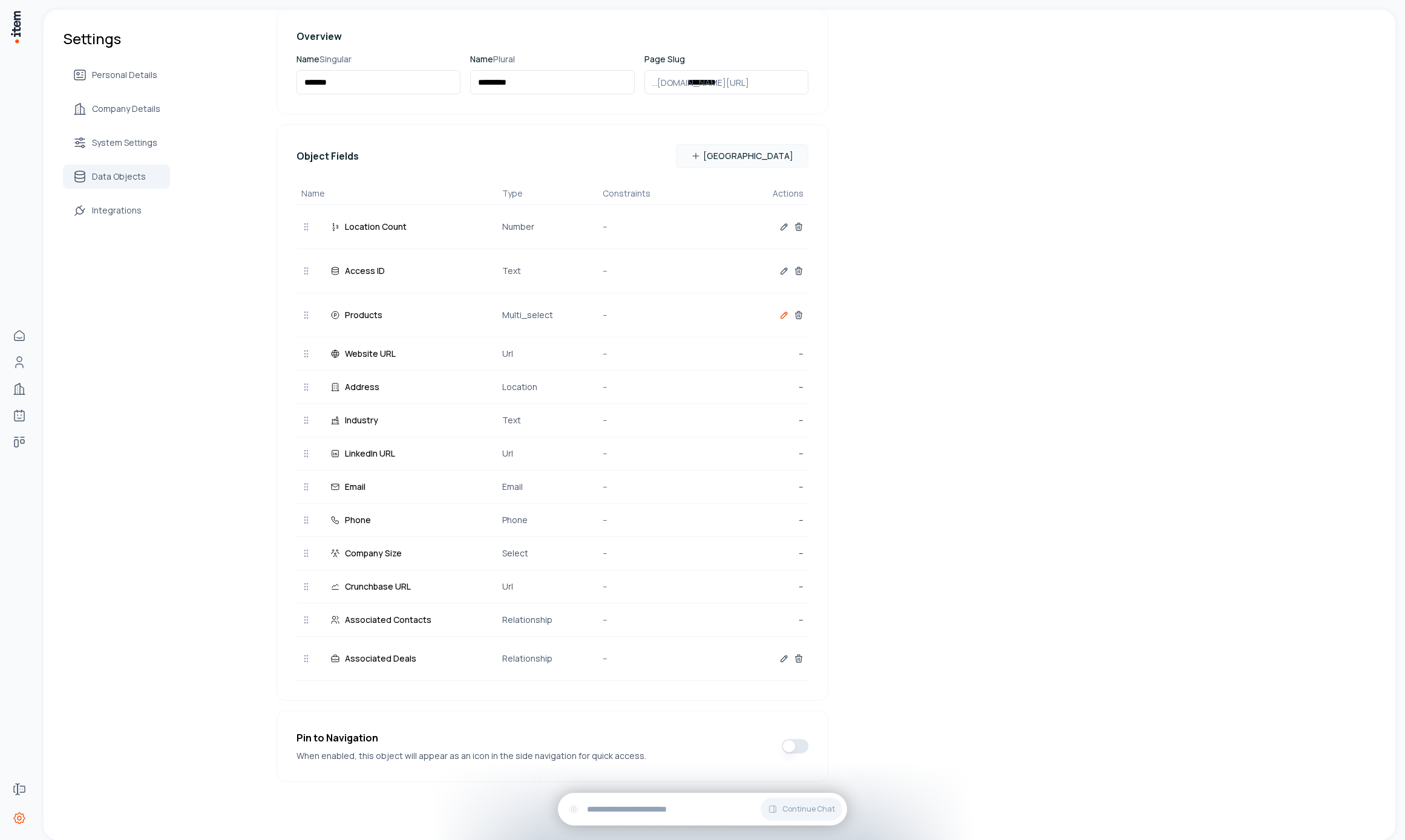
click at [785, 313] on icon "button" at bounding box center [786, 314] width 2 height 2
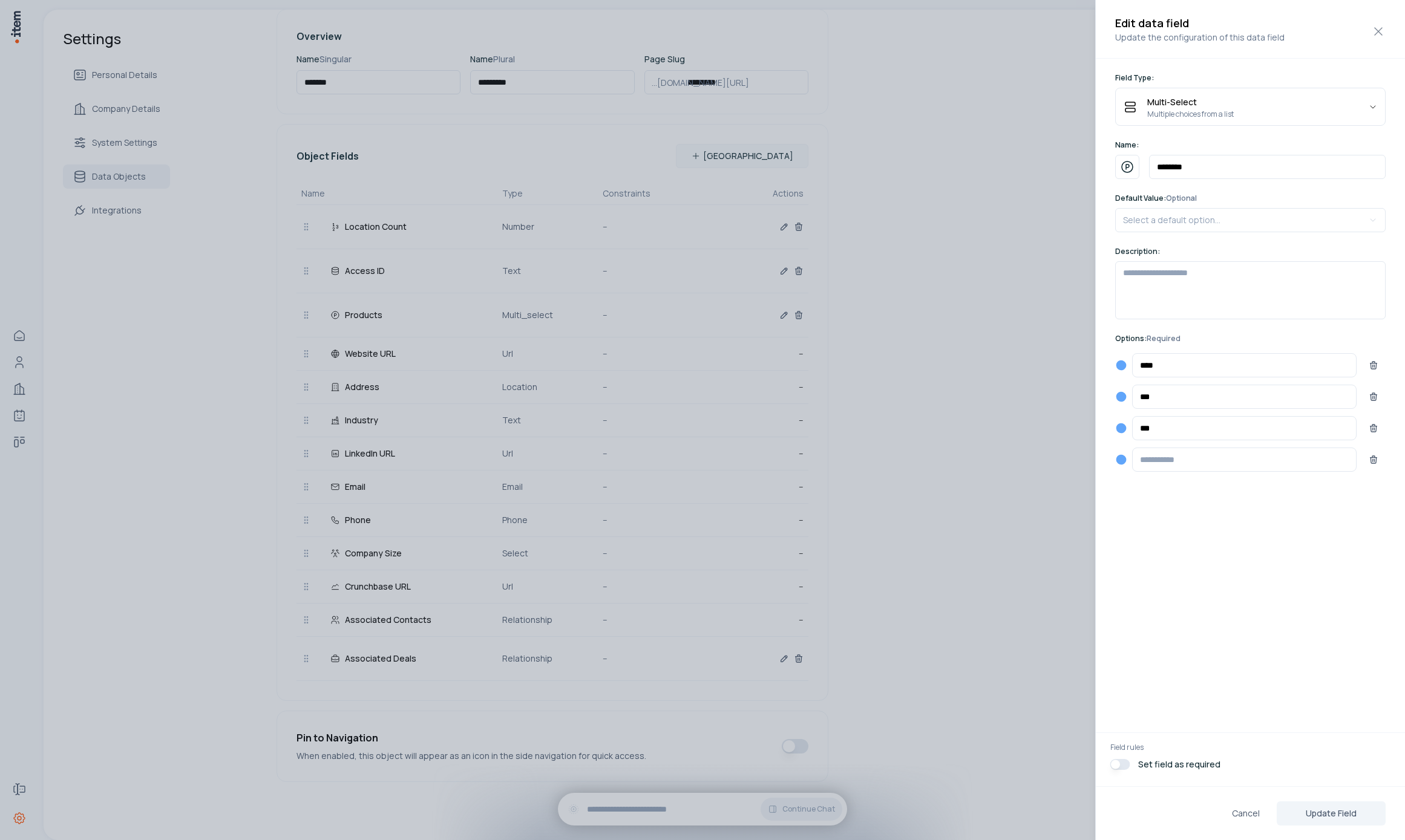
click at [1033, 557] on div at bounding box center [702, 420] width 1405 height 840
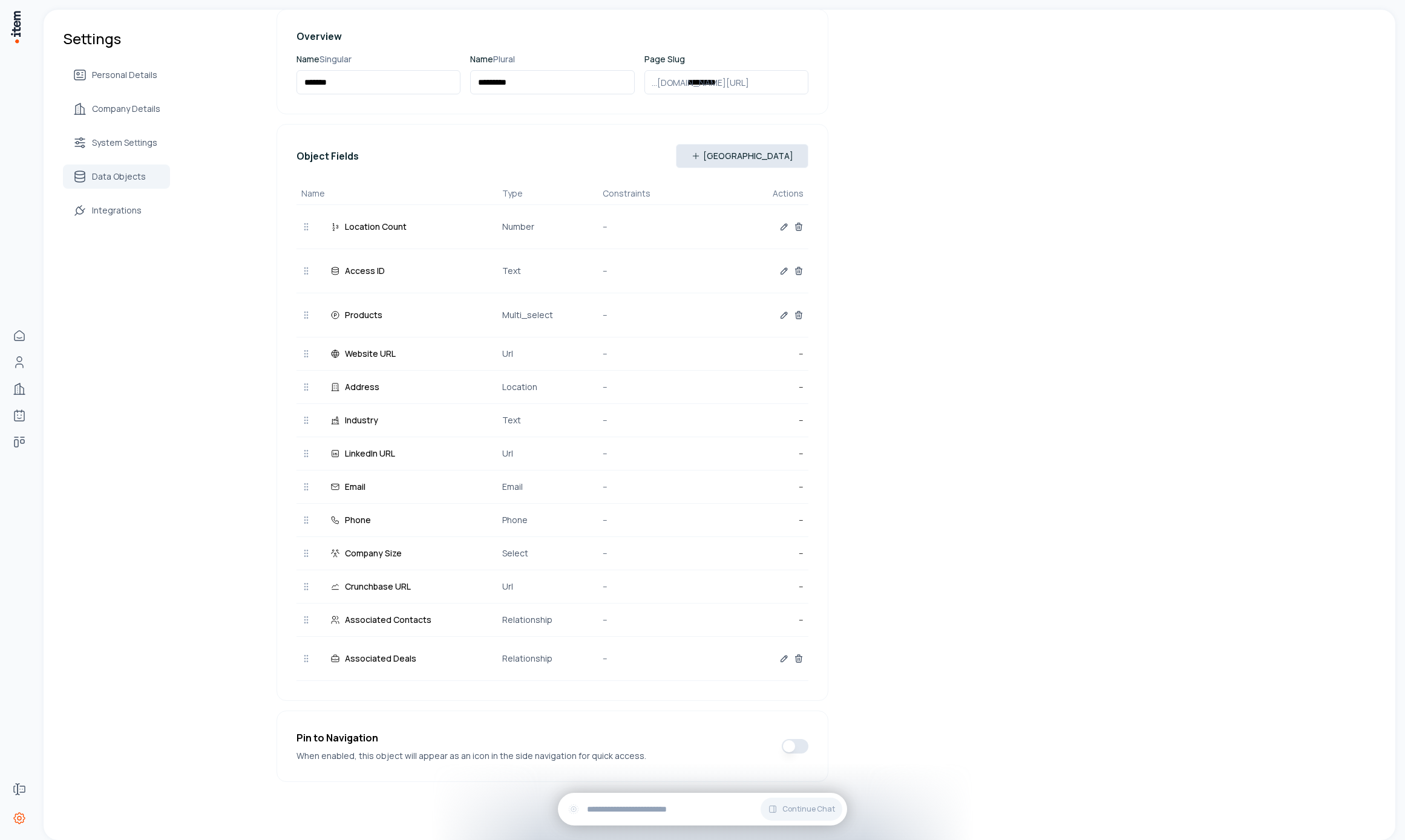
click at [788, 157] on button "New Field" at bounding box center [742, 155] width 132 height 24
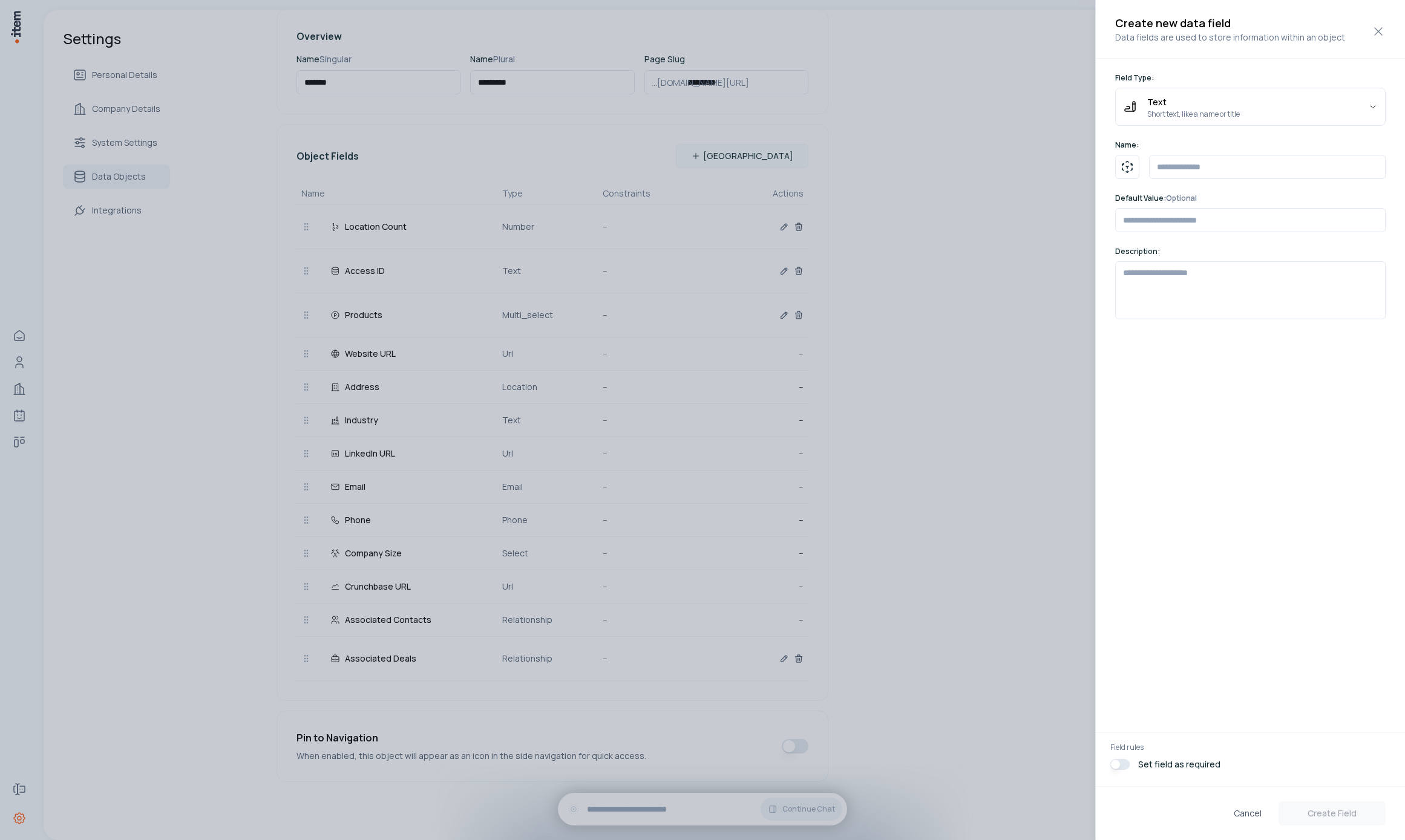
click at [659, 487] on div at bounding box center [702, 420] width 1405 height 840
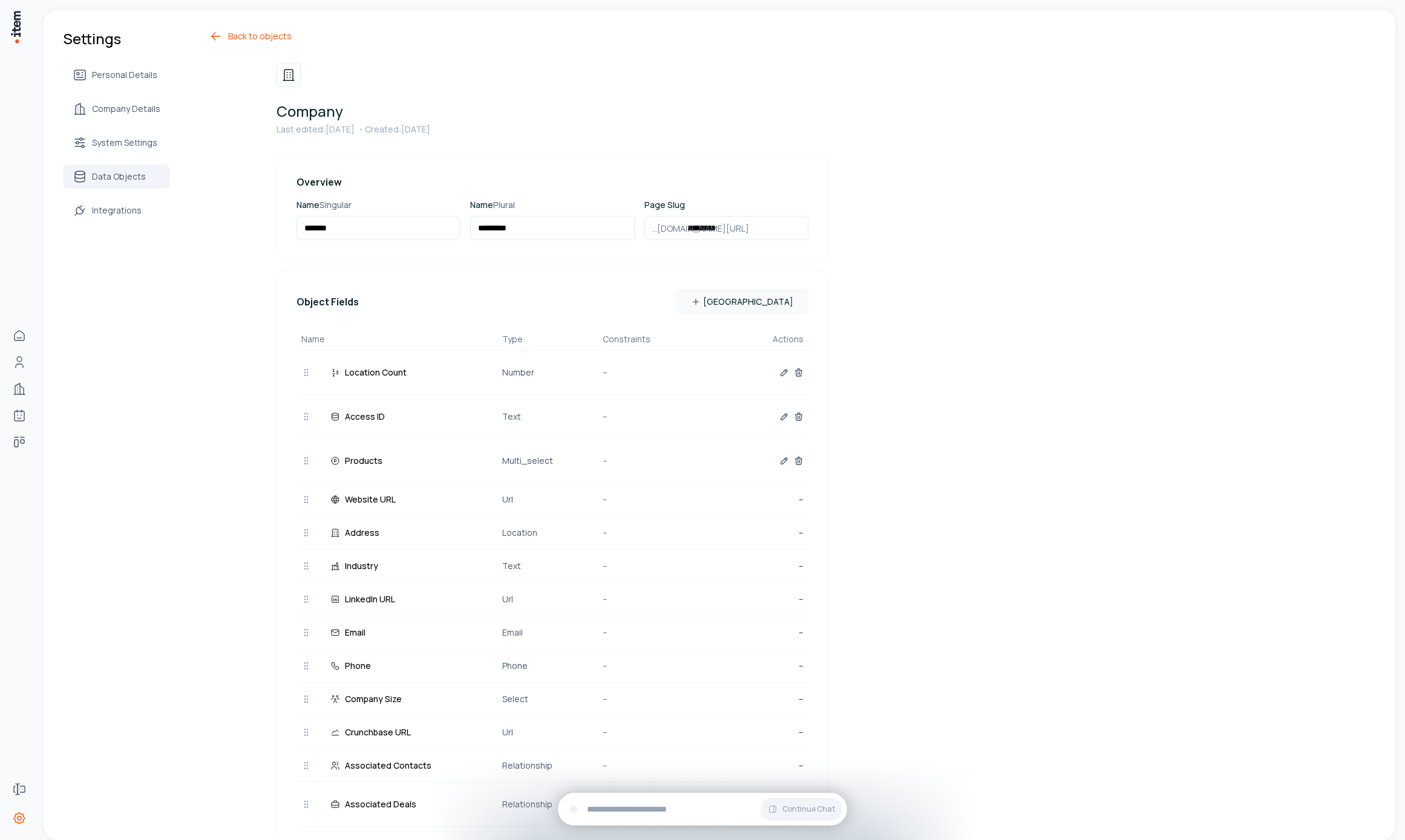
click at [240, 40] on link "Back to objects" at bounding box center [518, 35] width 619 height 14
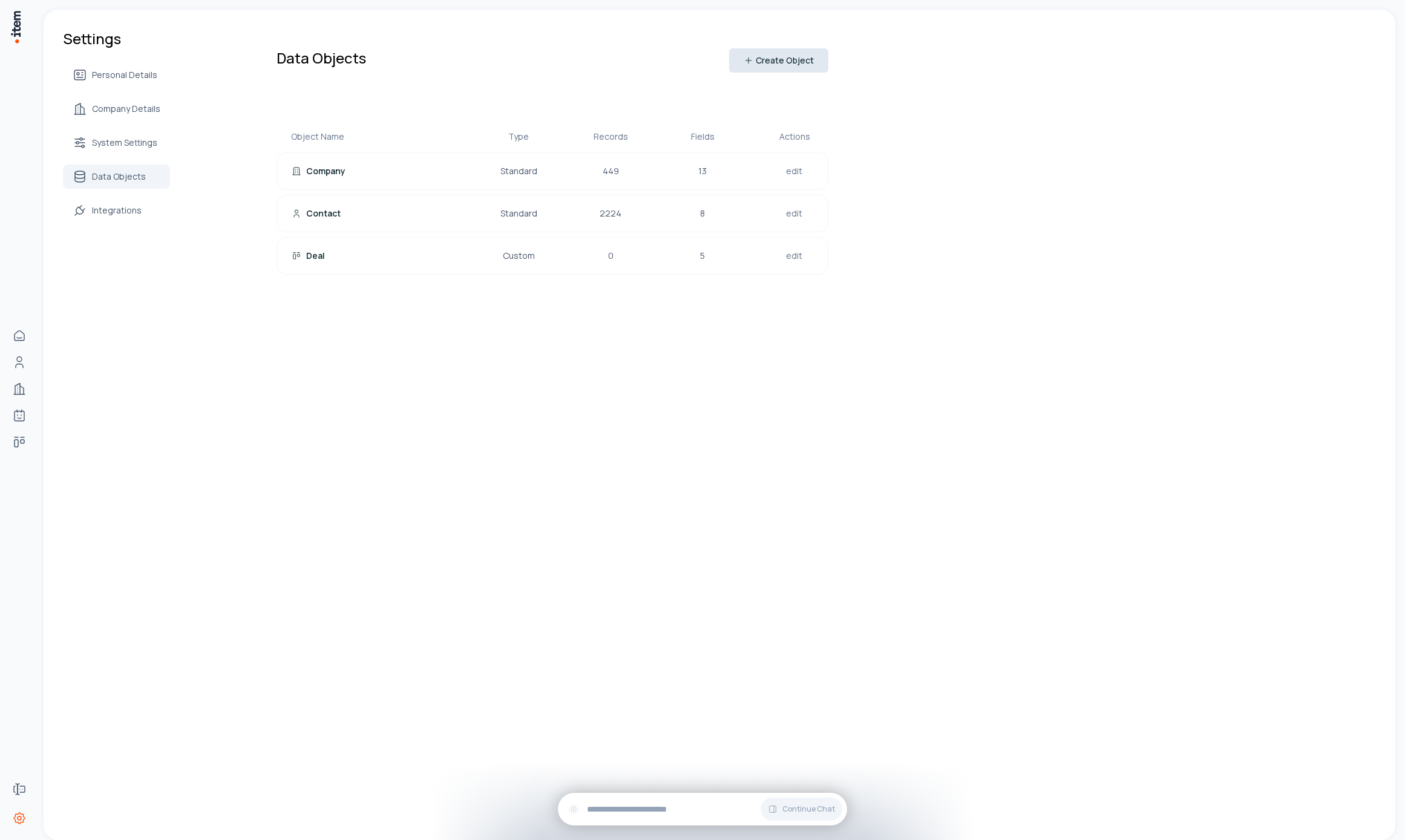
click at [780, 54] on button "Create Object" at bounding box center [779, 60] width 100 height 24
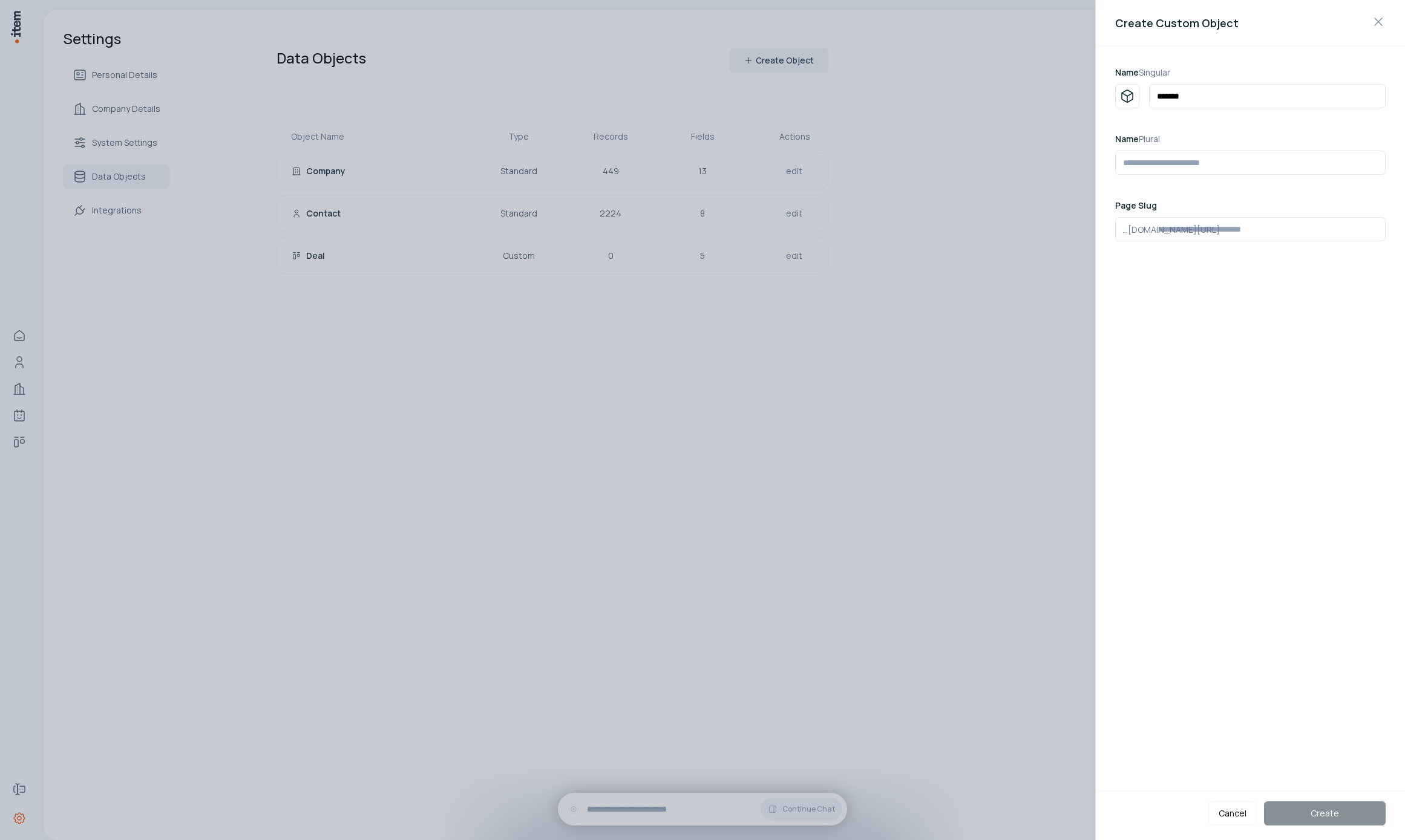
type input "******"
type input "*******"
type input "**********"
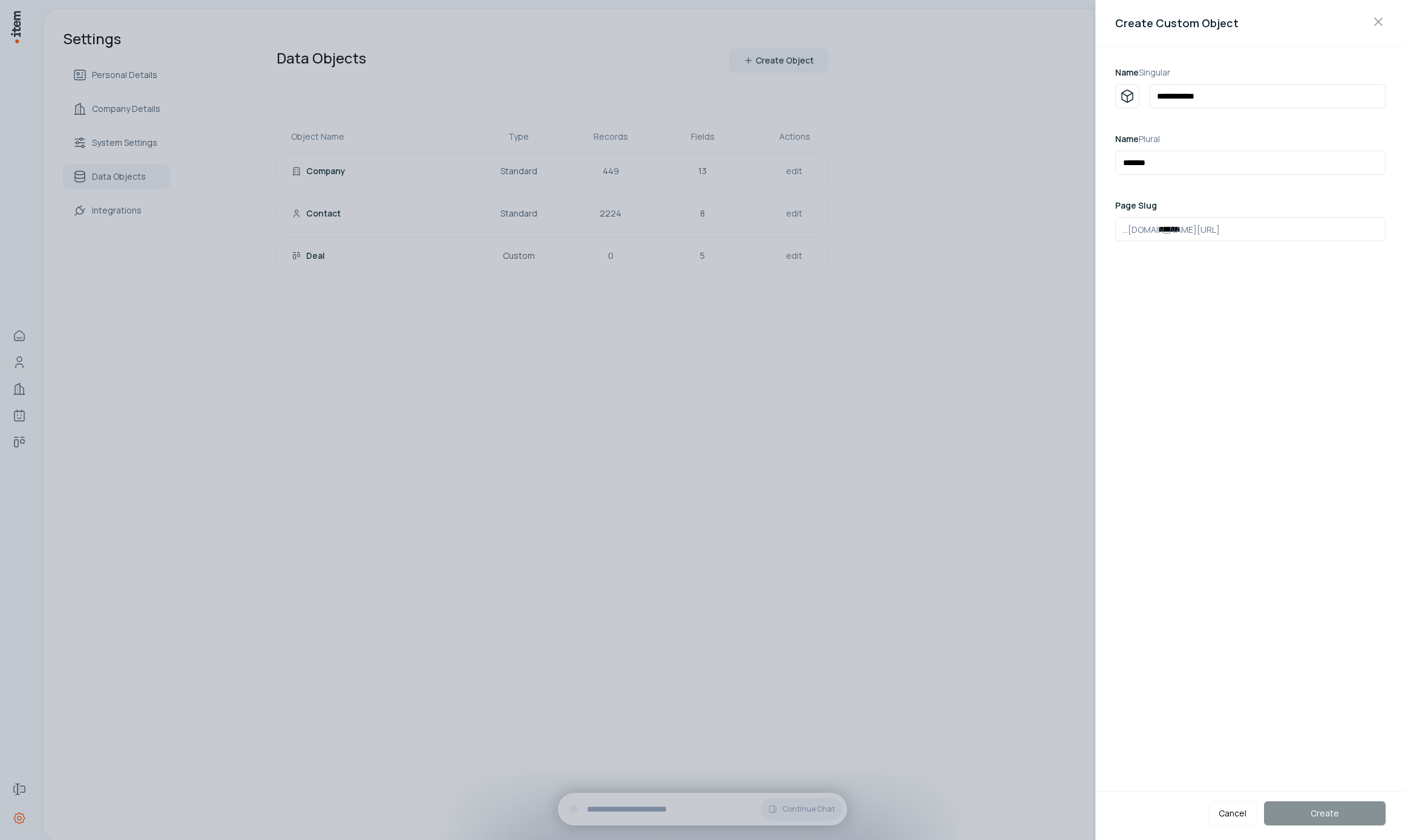
type input "**********"
click at [780, 446] on div at bounding box center [702, 420] width 1405 height 840
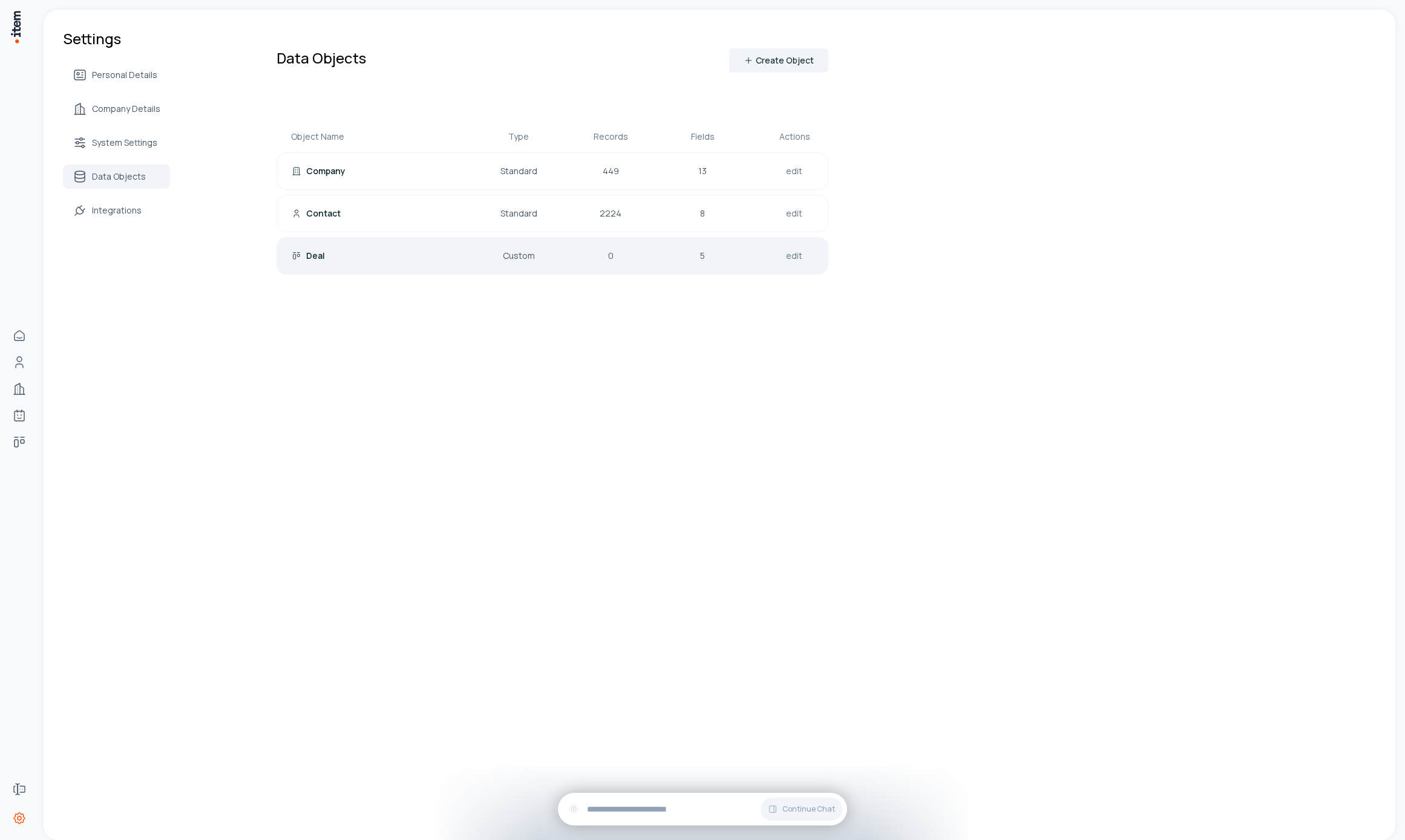
click at [375, 261] on div "Deal" at bounding box center [369, 255] width 155 height 12
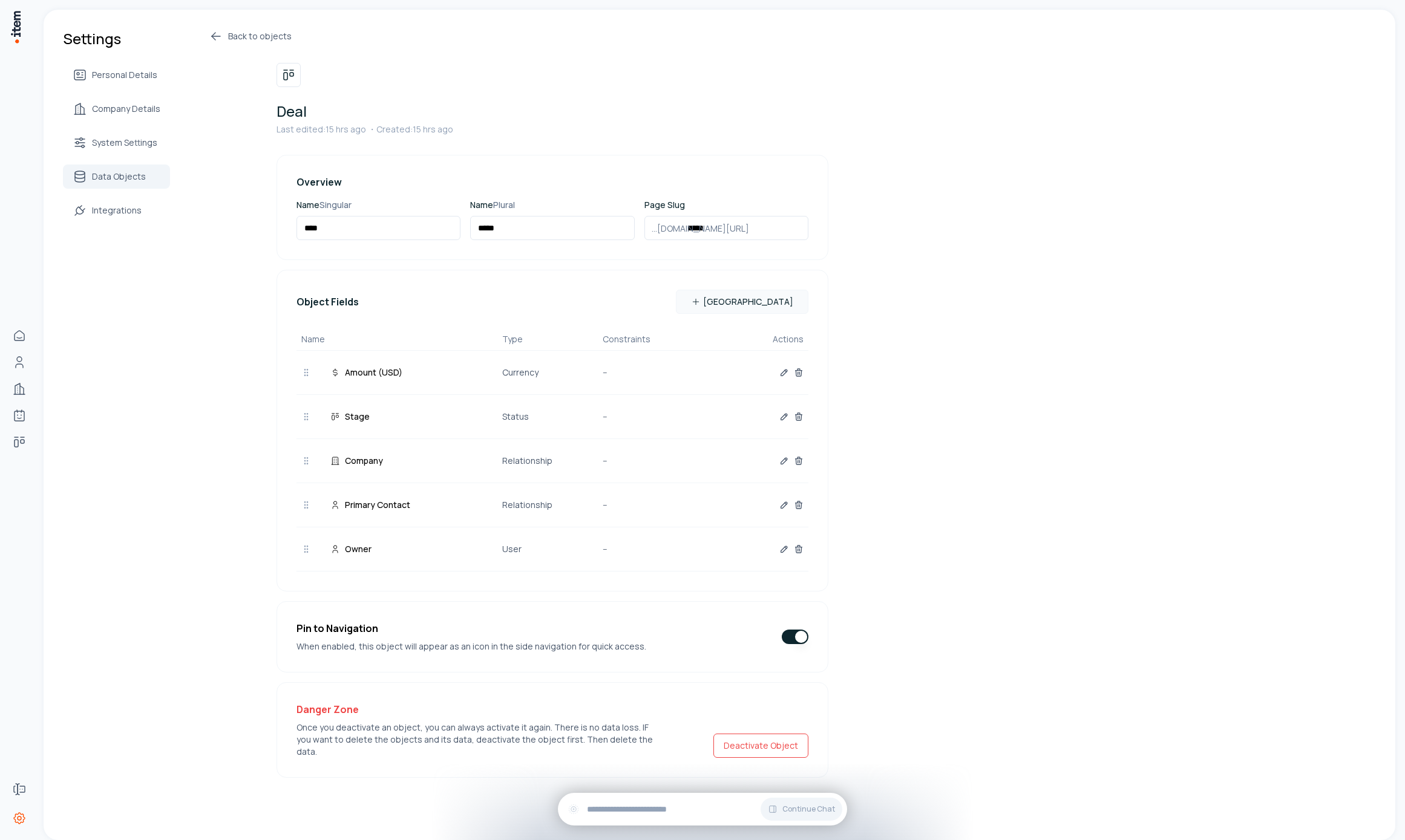
click at [793, 631] on button "button" at bounding box center [795, 636] width 27 height 14
click at [256, 35] on link "Back to objects" at bounding box center [518, 35] width 619 height 14
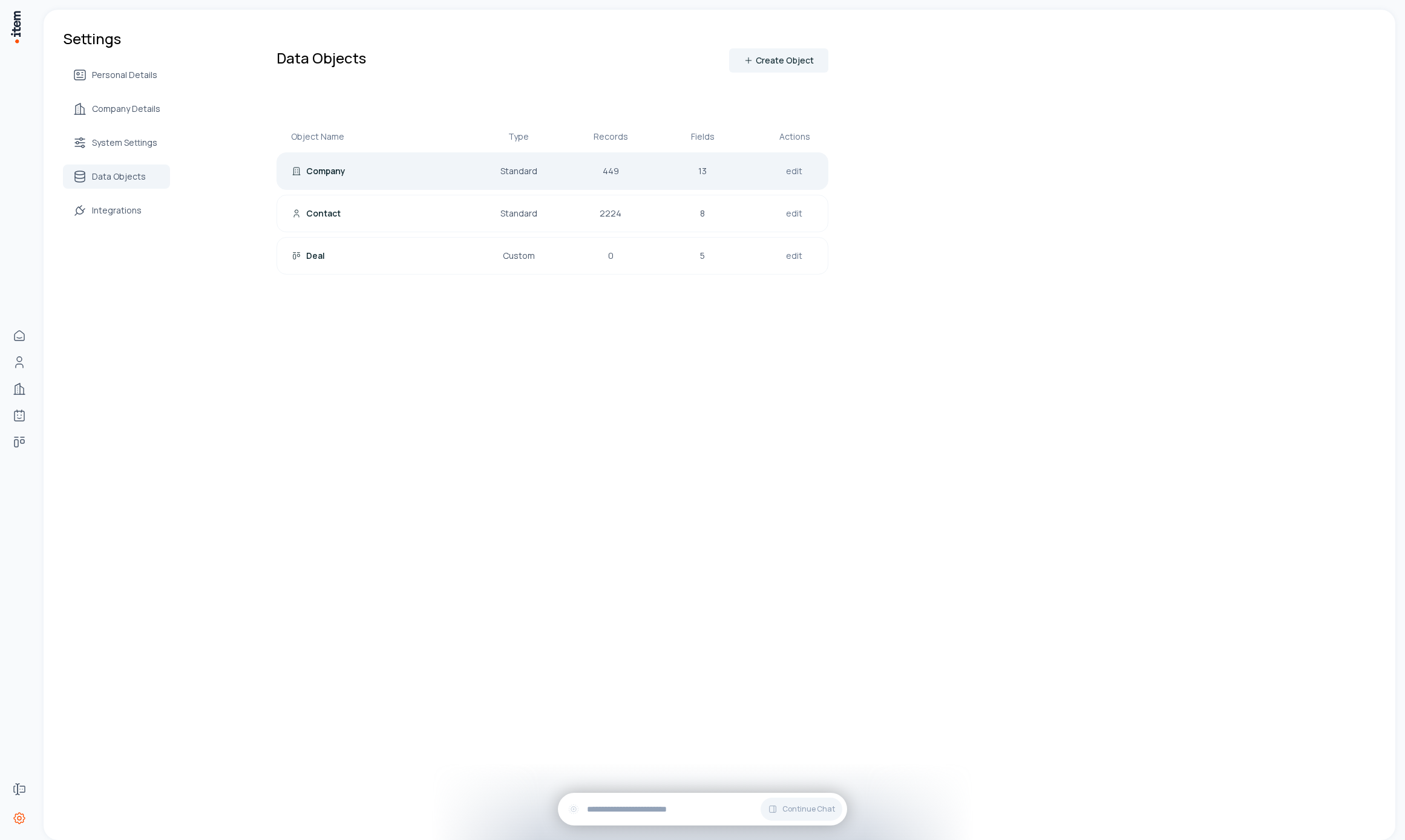
click at [380, 173] on div "Company" at bounding box center [369, 171] width 155 height 12
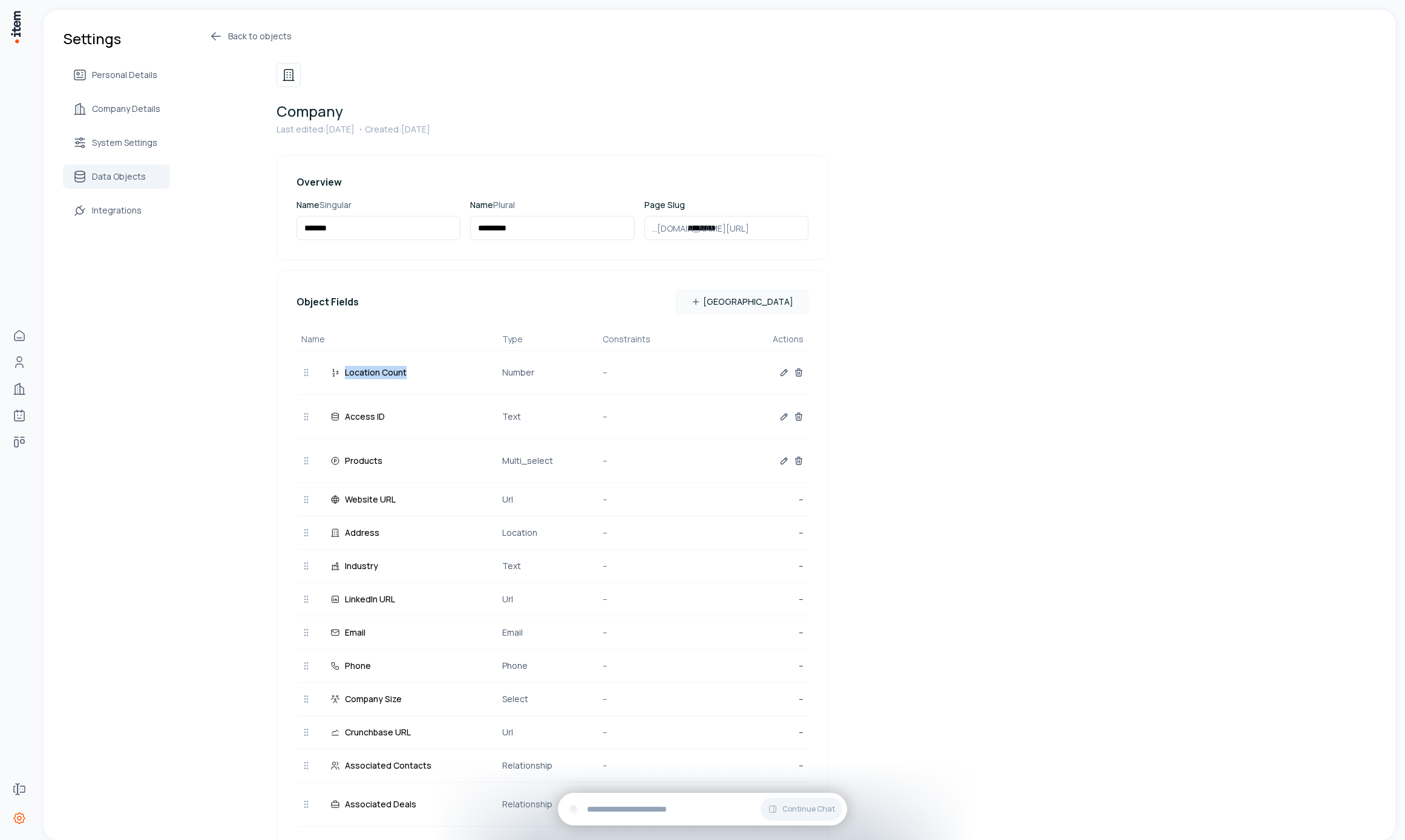
drag, startPoint x: 334, startPoint y: 365, endPoint x: 429, endPoint y: 372, distance: 95.3
click at [428, 373] on div "Location Count" at bounding box center [402, 372] width 201 height 13
click at [429, 372] on div "Location Count" at bounding box center [402, 372] width 201 height 13
drag, startPoint x: 379, startPoint y: 397, endPoint x: 395, endPoint y: 403, distance: 17.1
click at [395, 403] on div "Access ID Text --" at bounding box center [552, 417] width 512 height 44
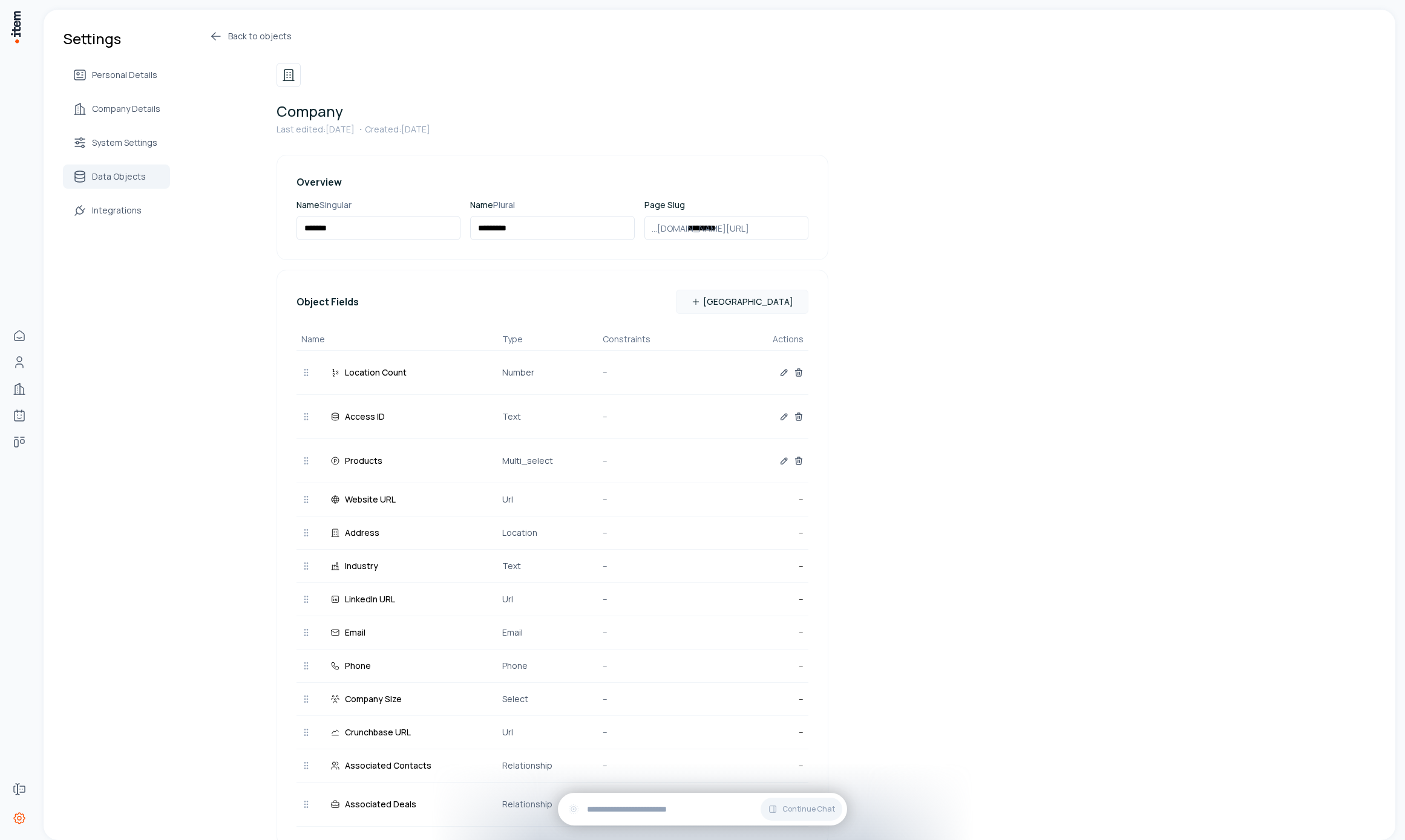
drag, startPoint x: 476, startPoint y: 406, endPoint x: 513, endPoint y: 424, distance: 41.1
click at [476, 406] on div "Access ID Text --" at bounding box center [552, 417] width 512 height 44
click at [518, 410] on p "Text" at bounding box center [552, 417] width 100 height 13
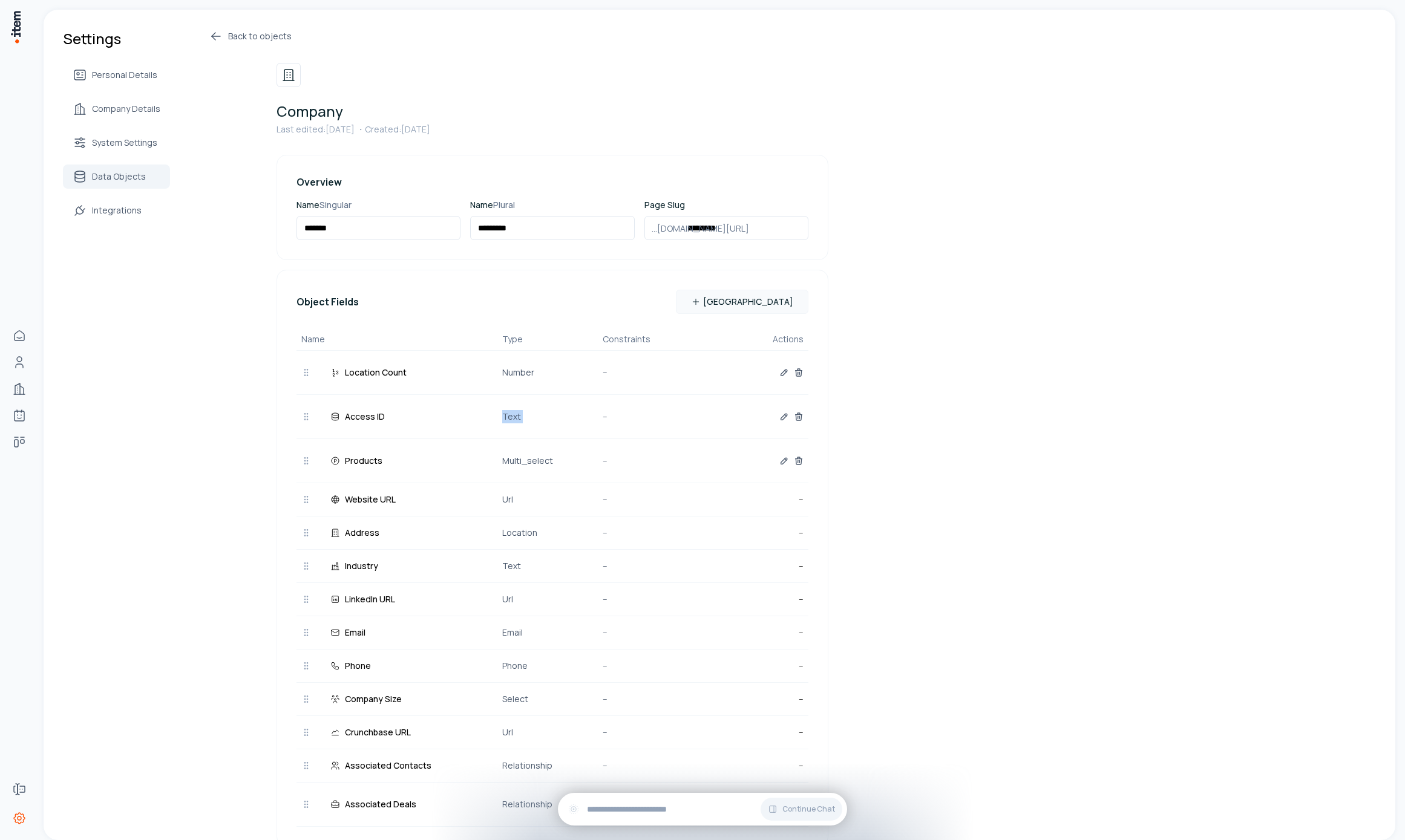
click at [511, 418] on p "Text" at bounding box center [552, 417] width 100 height 13
click at [444, 419] on div "Access ID" at bounding box center [402, 417] width 201 height 13
drag, startPoint x: 427, startPoint y: 421, endPoint x: 402, endPoint y: 416, distance: 25.5
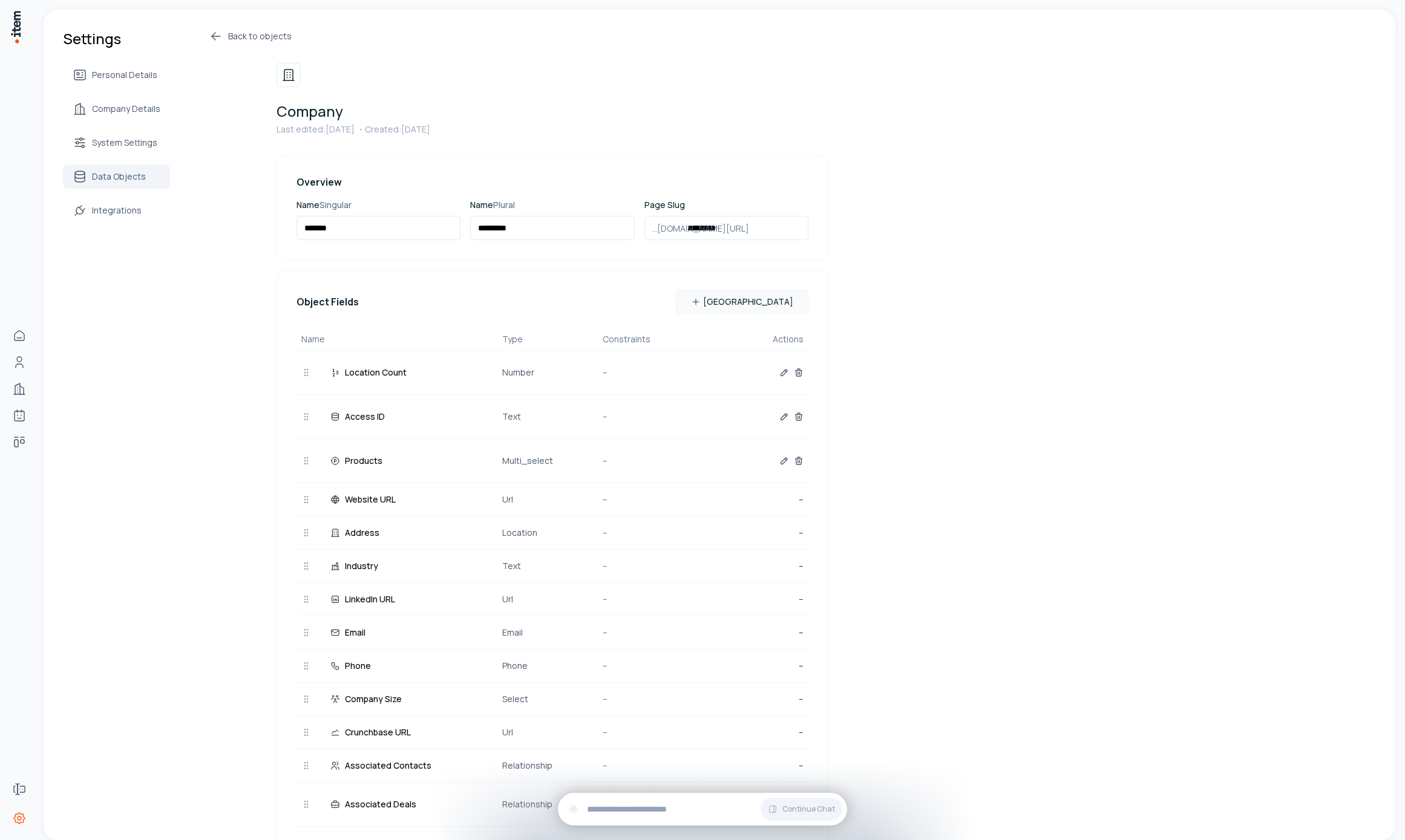
click at [402, 416] on div "Access ID" at bounding box center [402, 417] width 201 height 13
click at [427, 418] on div "Access ID" at bounding box center [402, 417] width 201 height 13
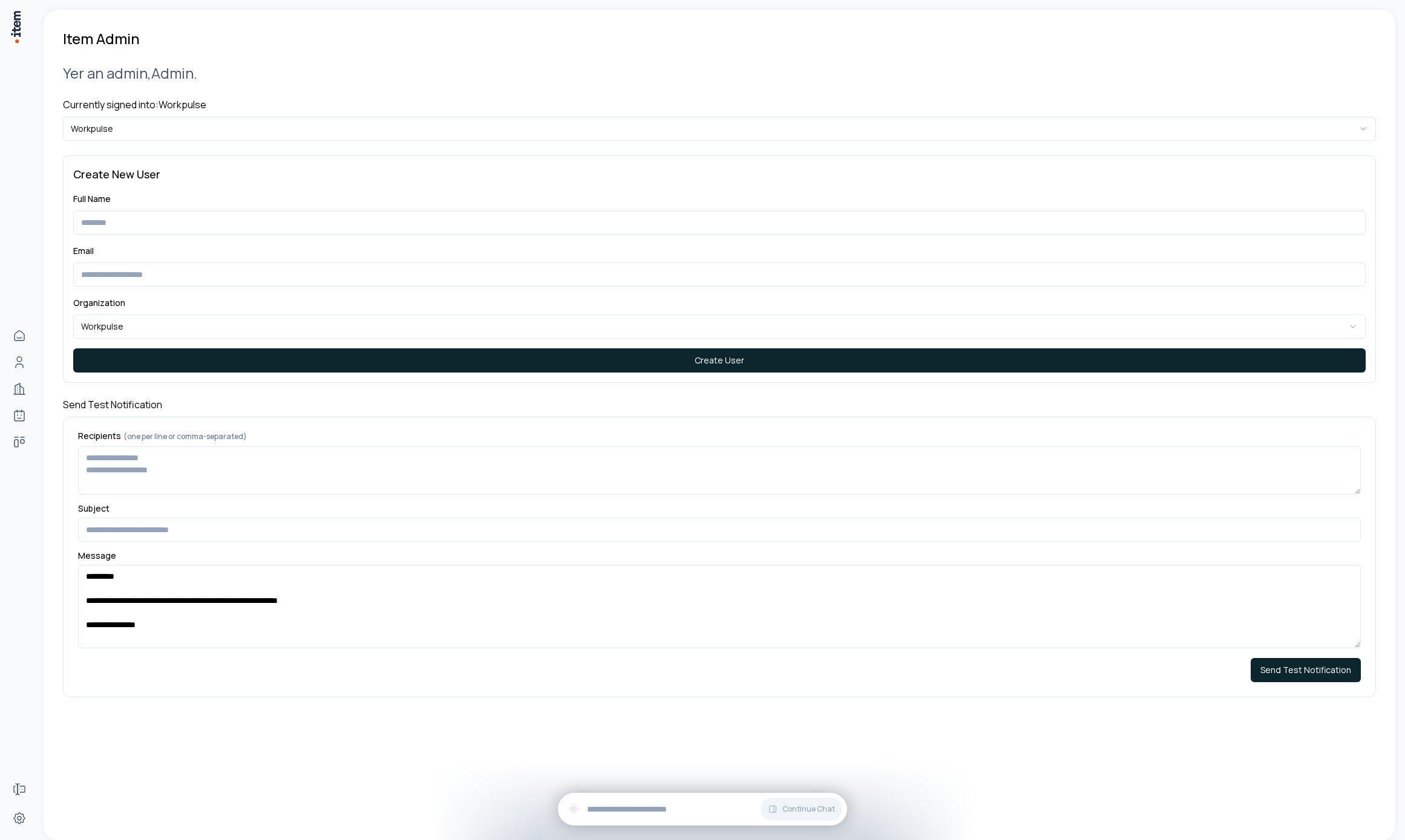
click at [214, 141] on div "**********" at bounding box center [720, 380] width 1313 height 663
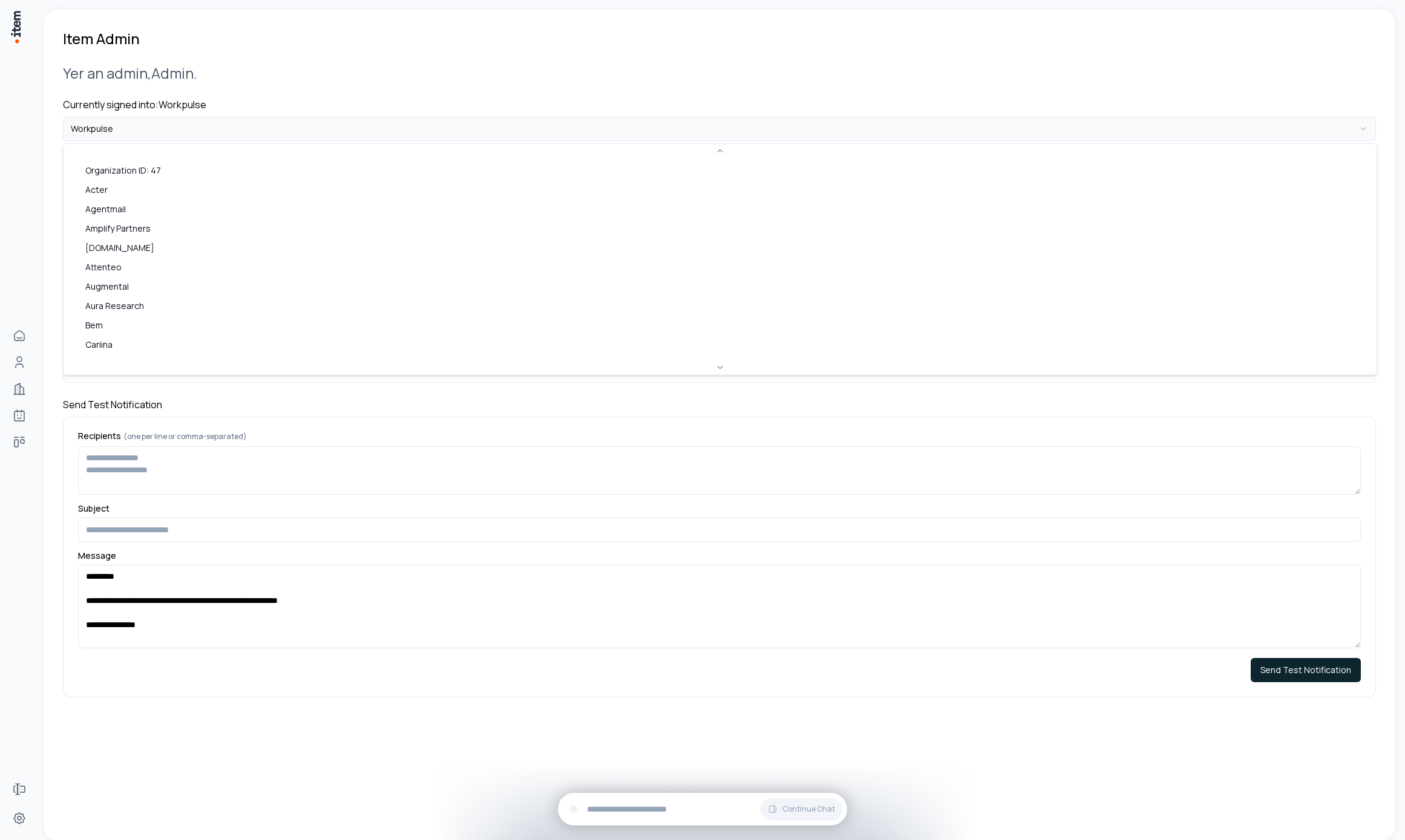
click at [214, 140] on html "**********" at bounding box center [702, 420] width 1405 height 840
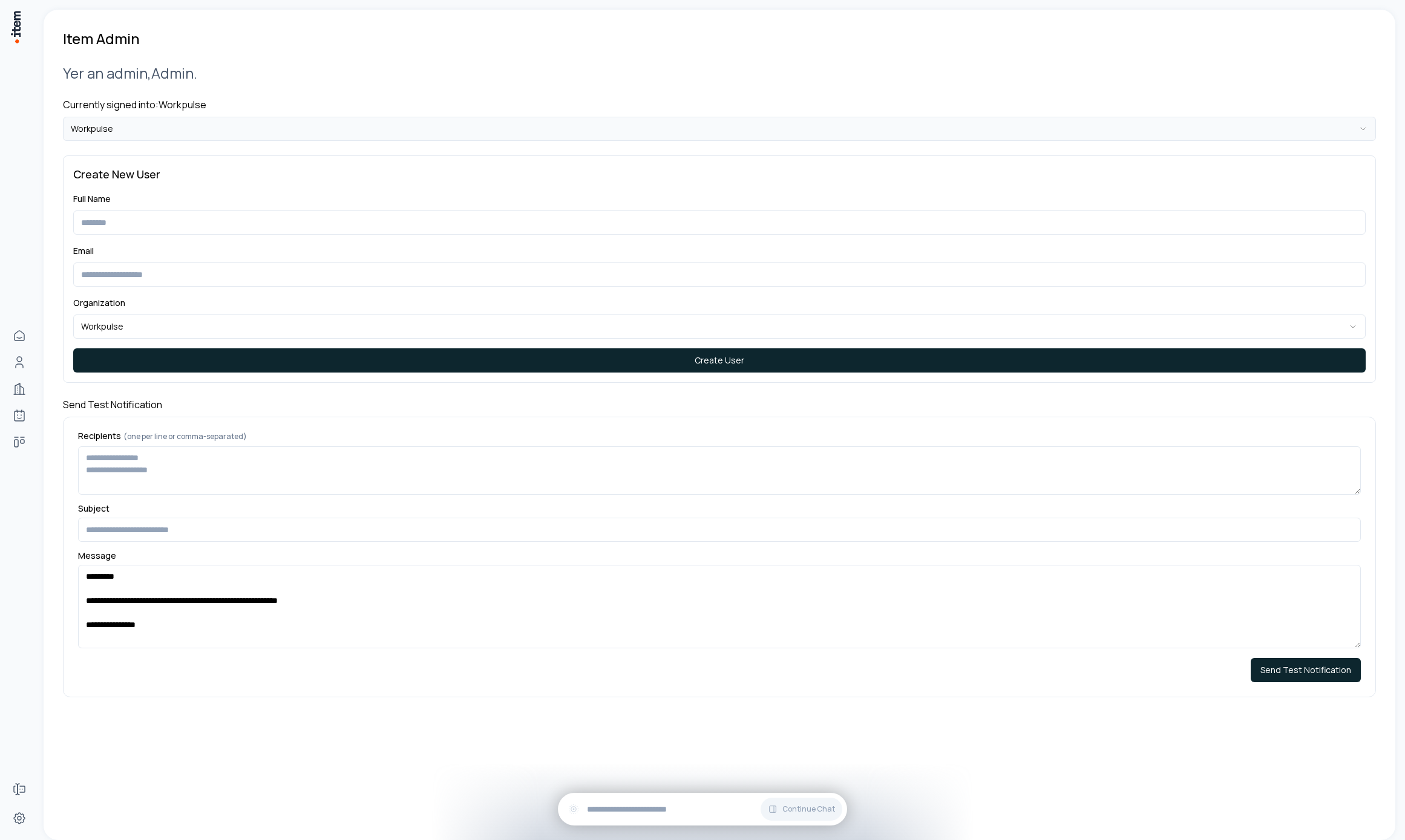
click at [239, 124] on html "**********" at bounding box center [702, 420] width 1405 height 840
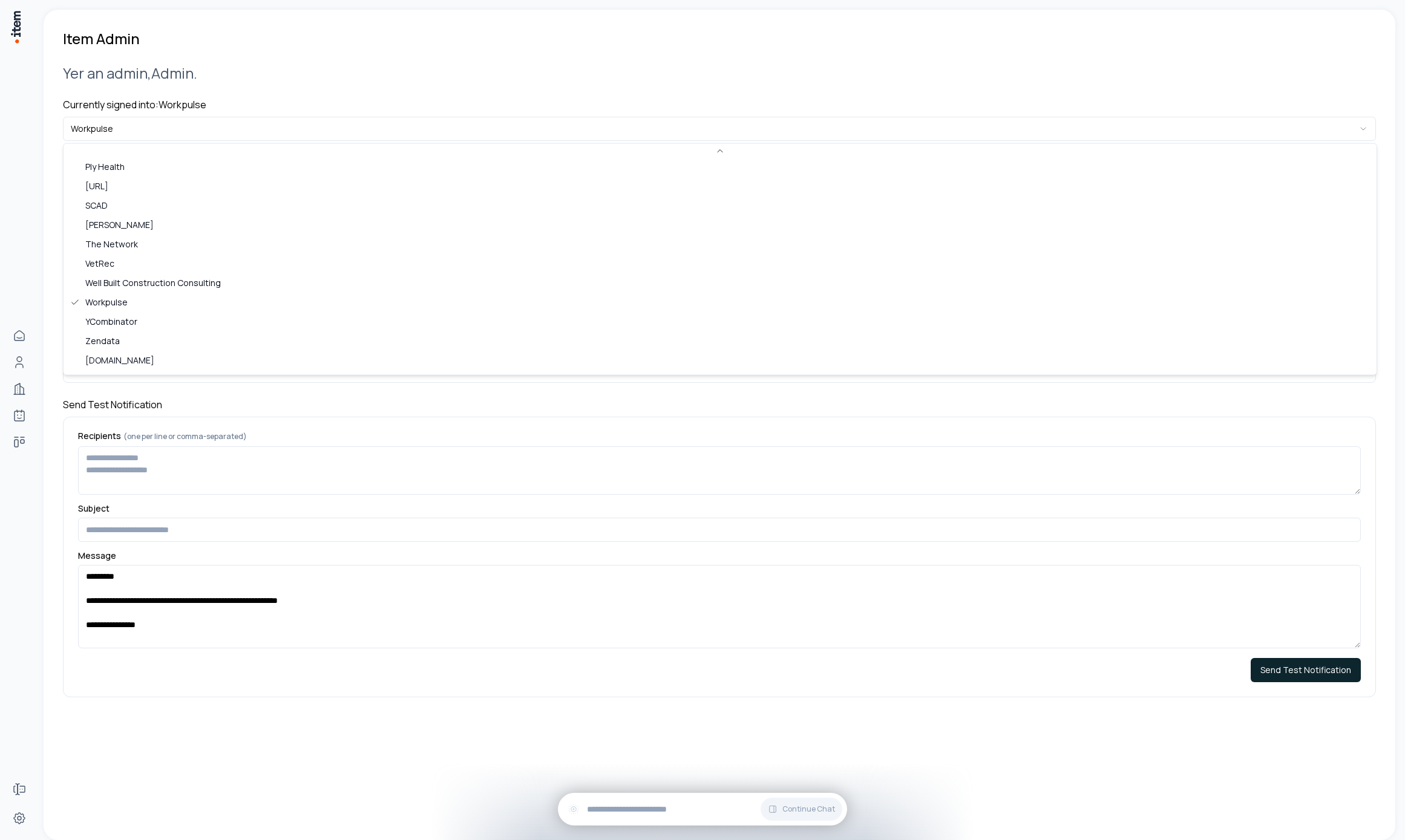
scroll to position [523, 0]
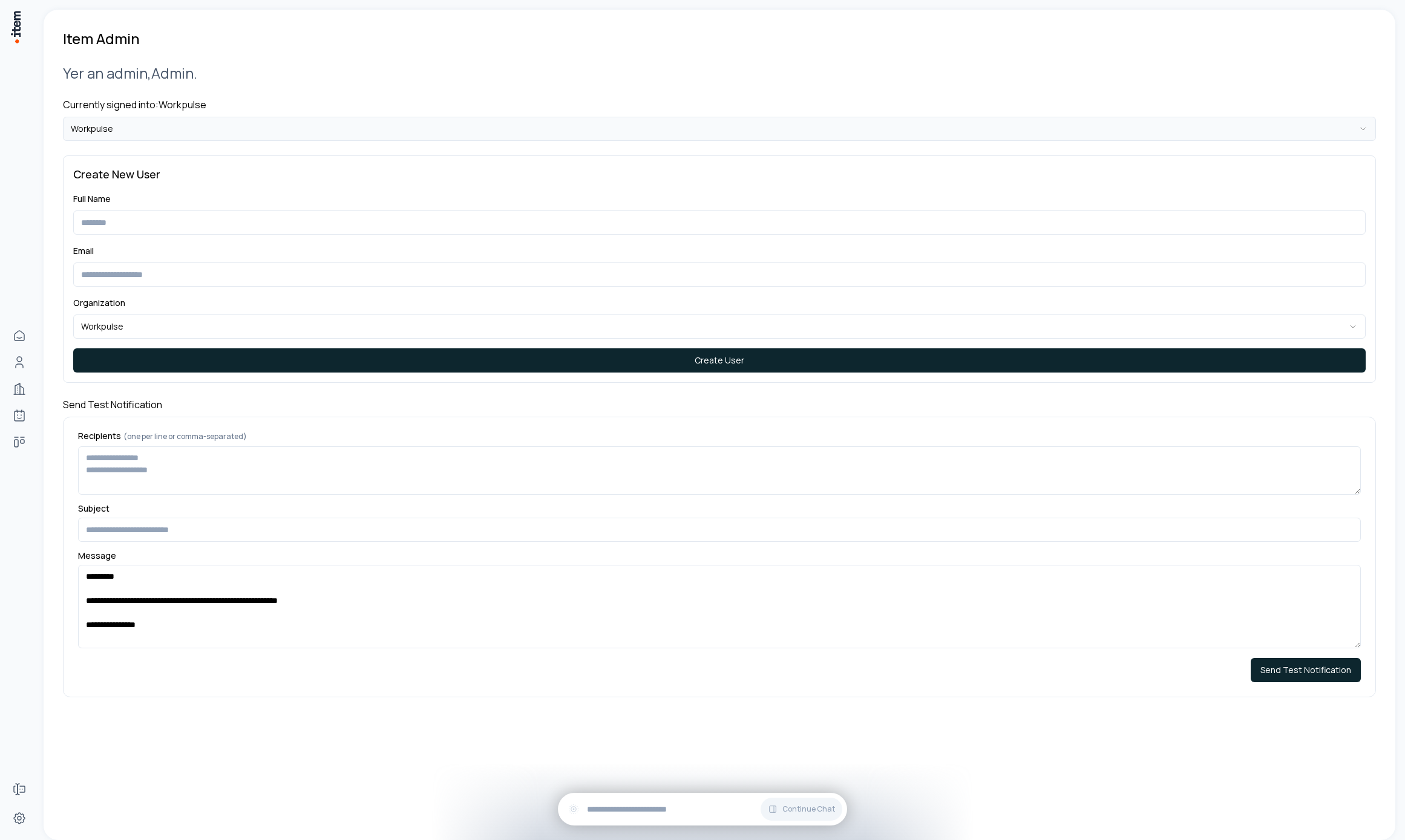
click at [356, 136] on html "**********" at bounding box center [702, 420] width 1405 height 840
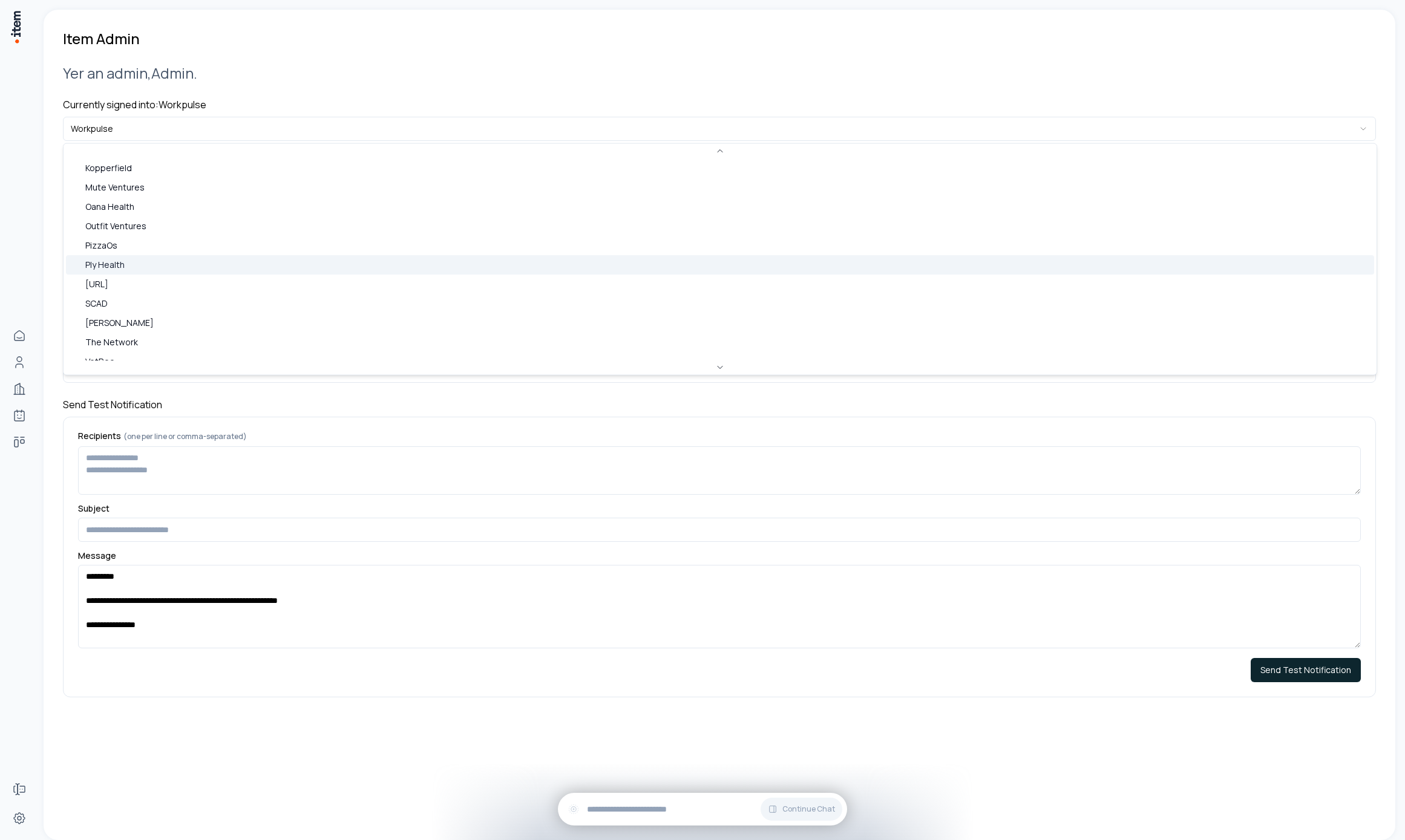
scroll to position [306, 0]
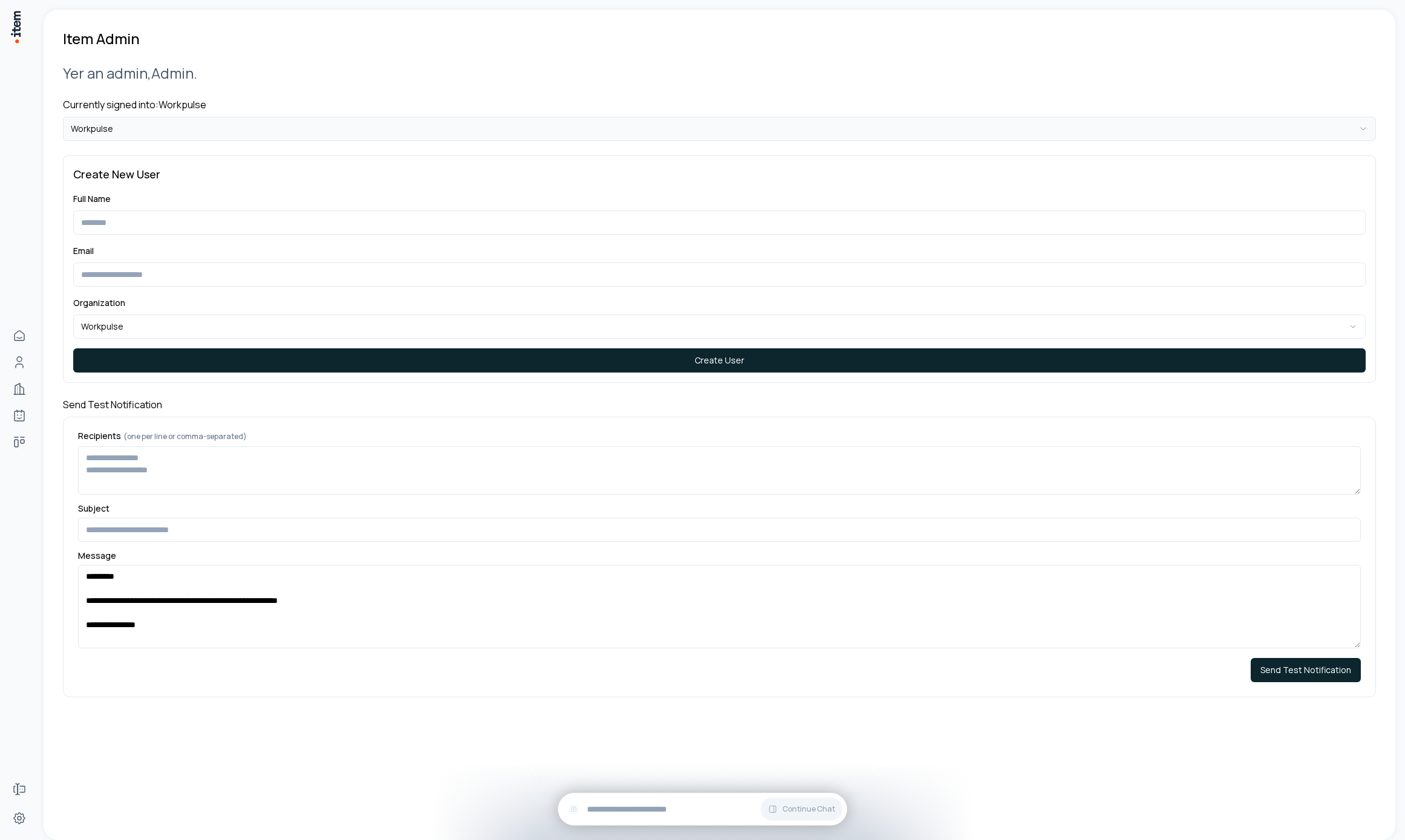
click at [235, 129] on html "**********" at bounding box center [702, 420] width 1405 height 840
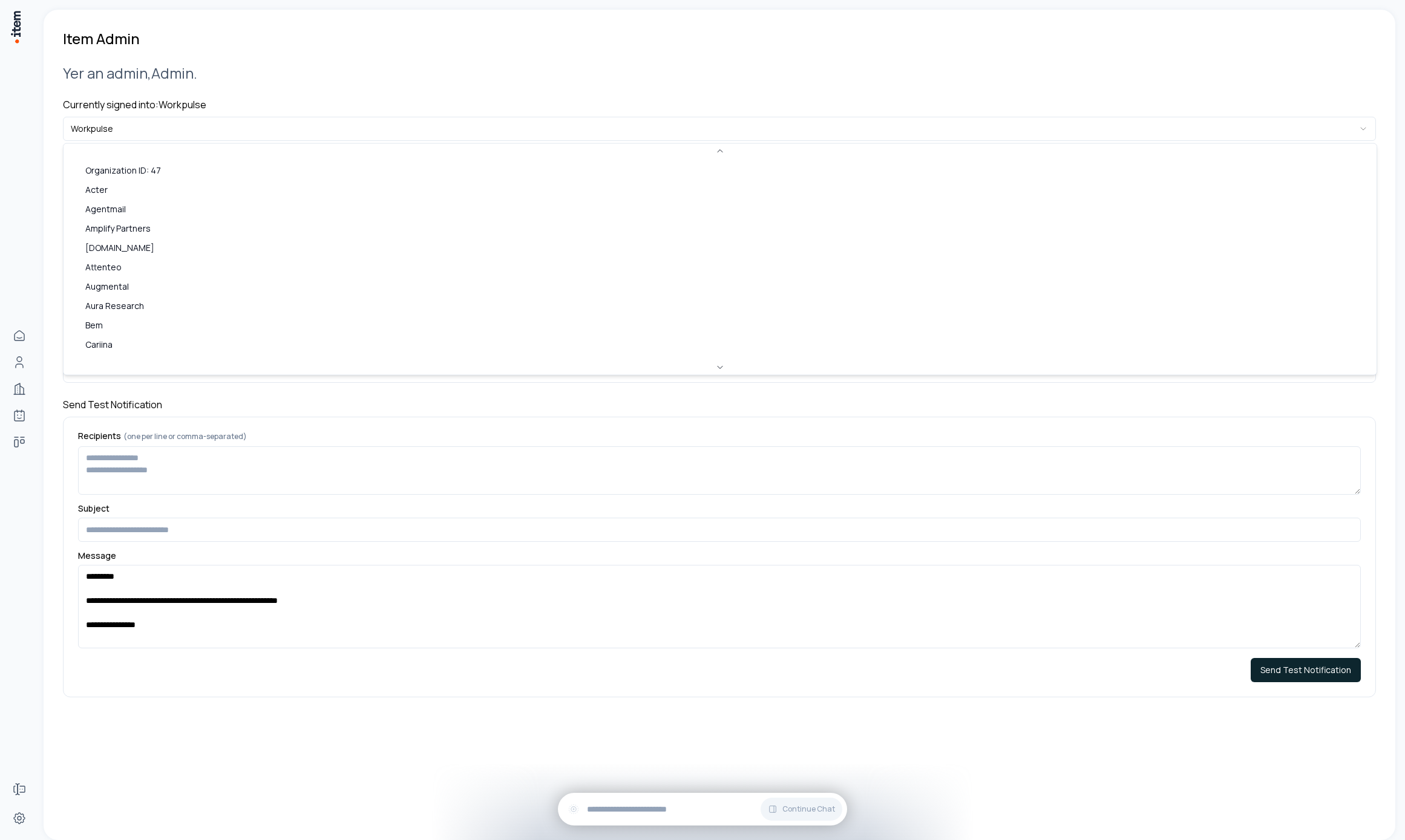
scroll to position [400, 0]
click at [344, 90] on html "**********" at bounding box center [702, 420] width 1405 height 840
